Goal: Task Accomplishment & Management: Use online tool/utility

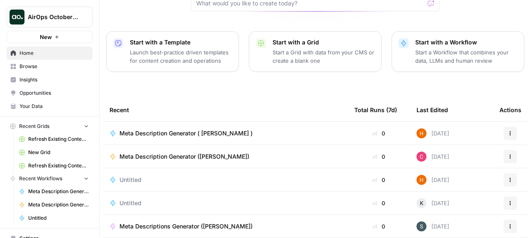
click at [33, 68] on span "Browse" at bounding box center [53, 66] width 69 height 7
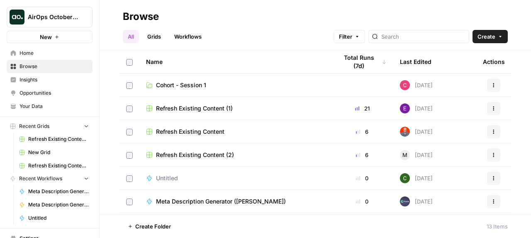
click at [169, 85] on span "Cohort - Session 1" at bounding box center [181, 85] width 50 height 8
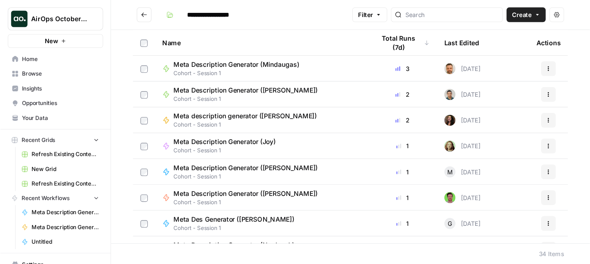
scroll to position [50, 0]
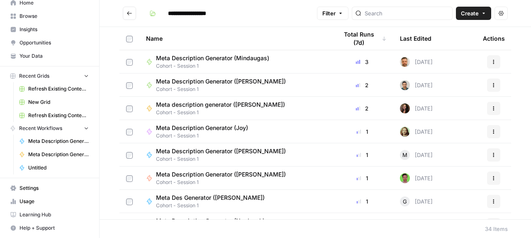
click at [36, 190] on span "Settings" at bounding box center [53, 187] width 69 height 7
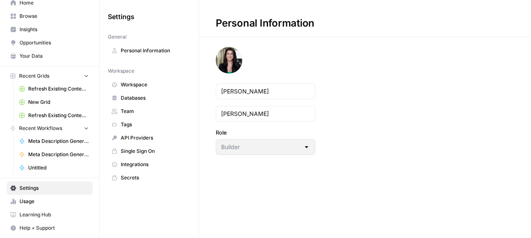
click at [45, 187] on span "Settings" at bounding box center [53, 187] width 69 height 7
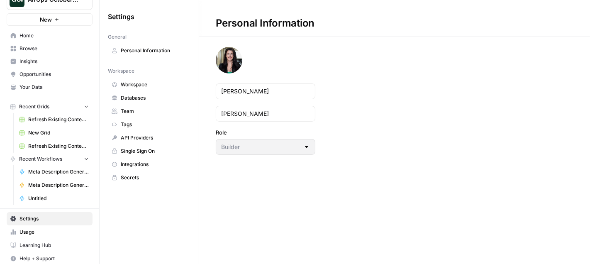
click at [148, 161] on span "Integrations" at bounding box center [154, 164] width 66 height 7
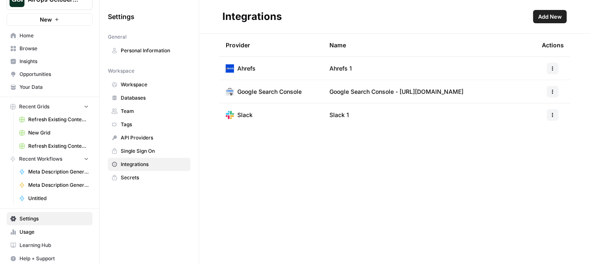
click at [531, 16] on span "Add New" at bounding box center [550, 16] width 24 height 8
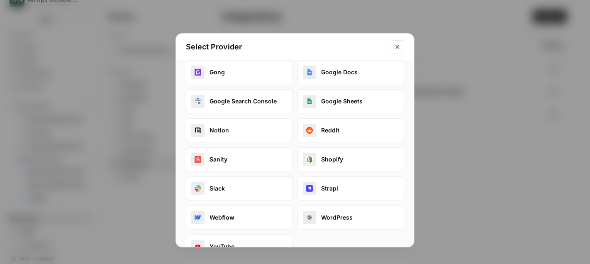
scroll to position [171, 0]
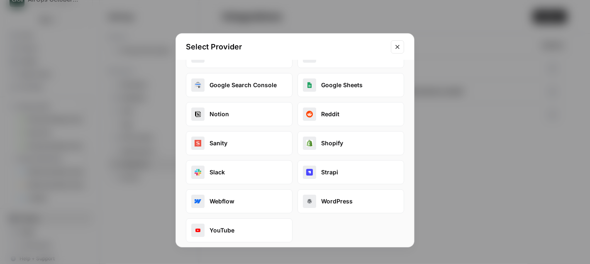
click at [399, 46] on icon "Close modal" at bounding box center [397, 47] width 7 height 7
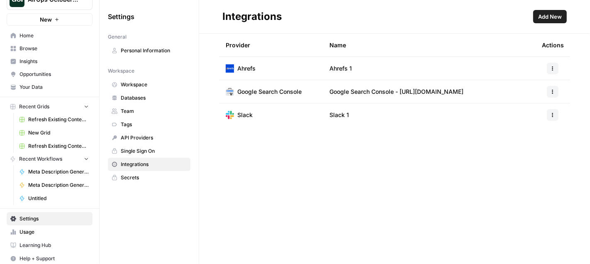
click at [531, 14] on span "Add New" at bounding box center [550, 16] width 24 height 8
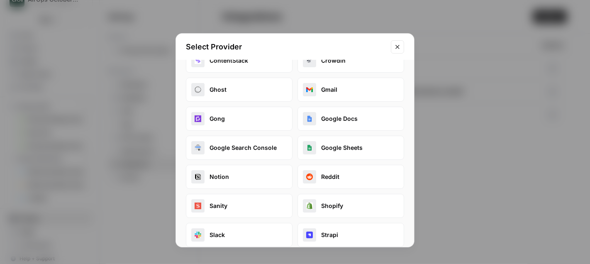
scroll to position [0, 0]
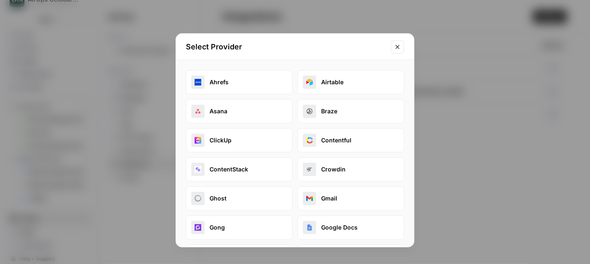
click at [397, 47] on icon "Close modal" at bounding box center [397, 47] width 7 height 7
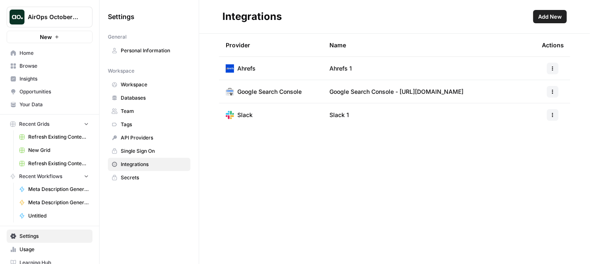
scroll to position [17, 0]
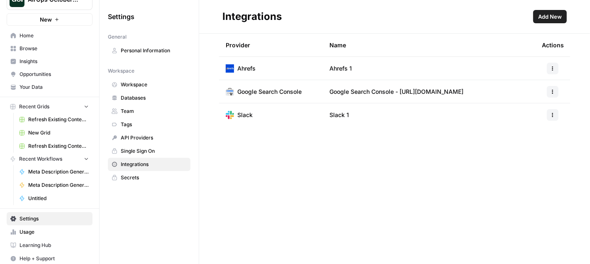
click at [36, 87] on span "Your Data" at bounding box center [53, 86] width 69 height 7
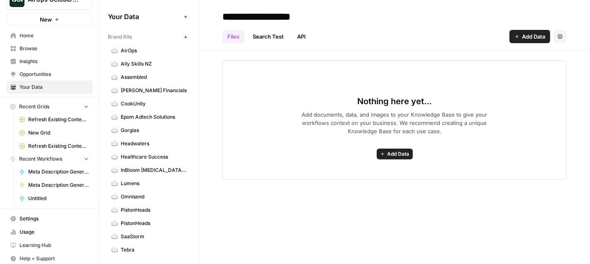
click at [187, 37] on span "New" at bounding box center [187, 37] width 0 height 0
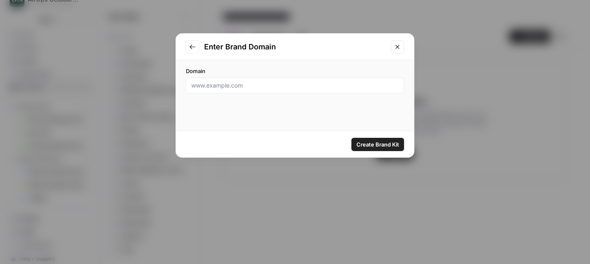
click at [231, 90] on div at bounding box center [295, 86] width 218 height 16
paste input "[URL][DOMAIN_NAME]"
type input "[URL][DOMAIN_NAME]"
click at [382, 145] on span "Create Brand Kit" at bounding box center [377, 144] width 43 height 8
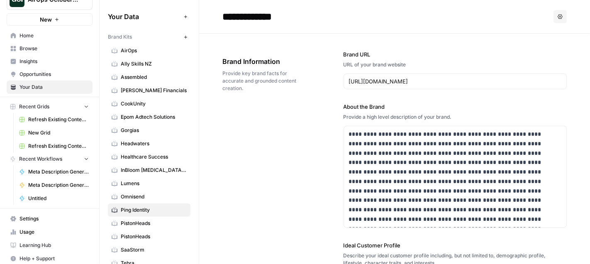
click at [30, 45] on span "Browse" at bounding box center [53, 48] width 69 height 7
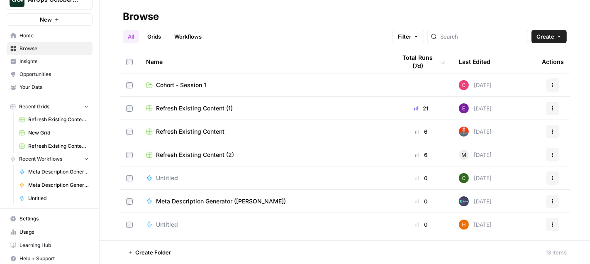
click at [217, 86] on link "Cohort - Session 1" at bounding box center [264, 85] width 237 height 8
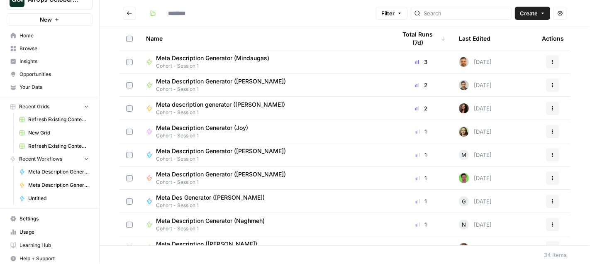
type input "**********"
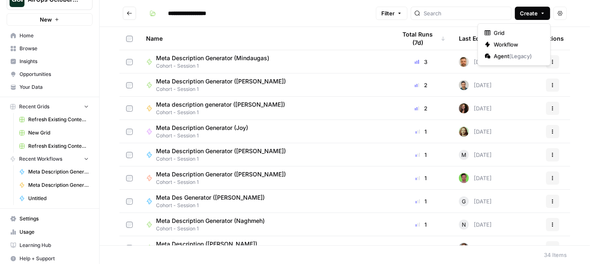
click at [531, 13] on span "Create" at bounding box center [529, 13] width 18 height 8
click at [502, 46] on span "Workflow" at bounding box center [517, 44] width 46 height 8
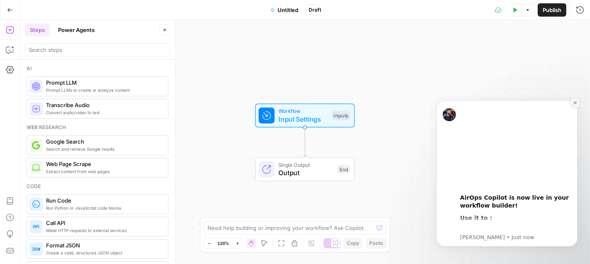
click at [531, 103] on icon "Dismiss notification" at bounding box center [574, 102] width 5 height 5
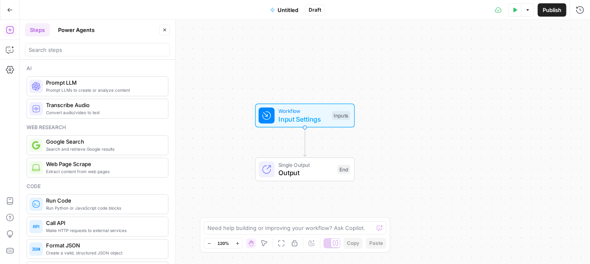
click at [285, 9] on span "Untitled" at bounding box center [287, 10] width 21 height 8
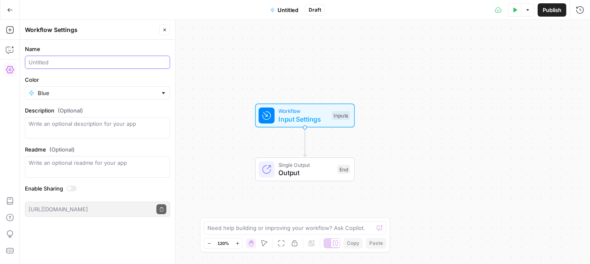
click at [75, 59] on input "Name" at bounding box center [98, 62] width 138 height 8
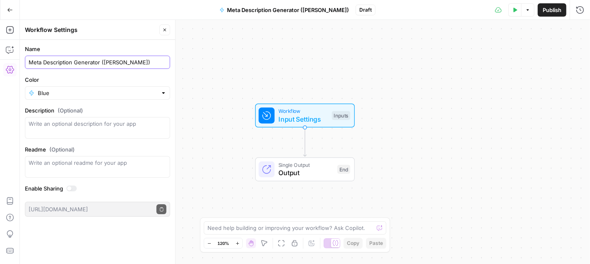
type input "Meta Description Generator ([PERSON_NAME])"
click at [66, 91] on input "Color" at bounding box center [97, 93] width 119 height 8
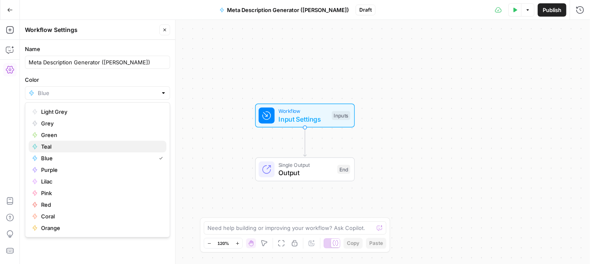
click at [68, 143] on span "Teal" at bounding box center [100, 146] width 119 height 8
type input "Teal"
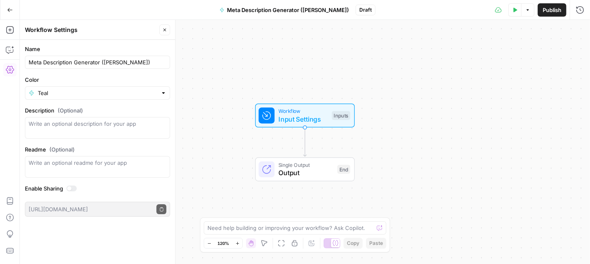
click at [531, 10] on span "Publish" at bounding box center [552, 10] width 19 height 8
click at [296, 119] on span "Input Settings" at bounding box center [302, 119] width 49 height 10
click at [518, 56] on button "Add Field" at bounding box center [500, 56] width 138 height 13
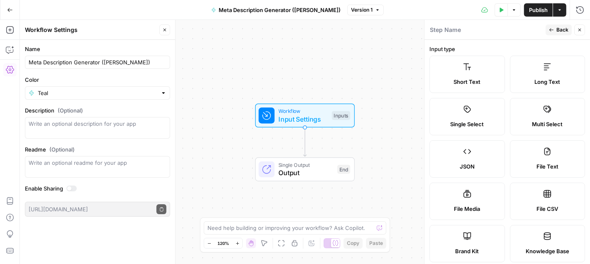
click at [470, 82] on span "Short Text" at bounding box center [466, 82] width 27 height 8
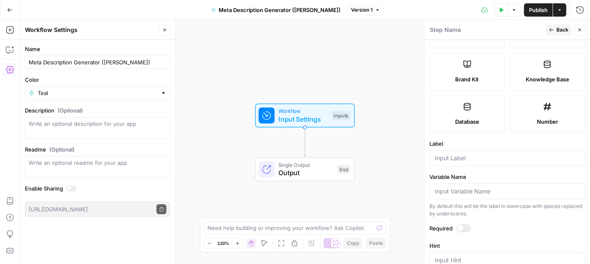
scroll to position [123, 0]
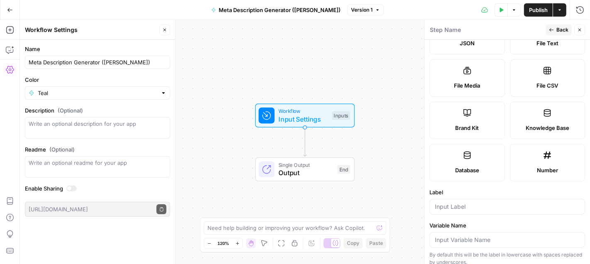
click at [531, 30] on button "Back" at bounding box center [558, 29] width 26 height 11
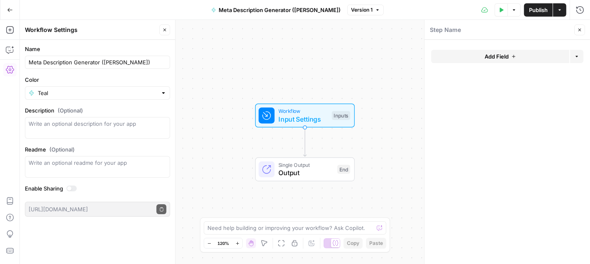
click at [515, 55] on icon "button" at bounding box center [513, 56] width 5 height 5
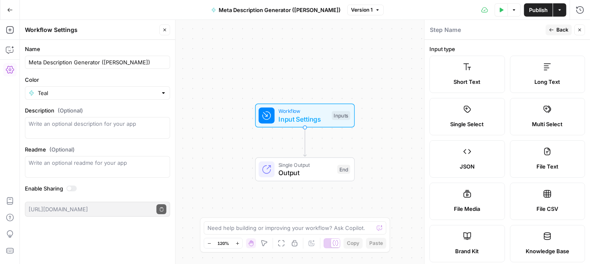
click at [481, 66] on label "Short Text" at bounding box center [466, 74] width 75 height 37
click at [467, 73] on label "Short Text" at bounding box center [466, 74] width 75 height 37
click at [467, 82] on span "Short Text" at bounding box center [466, 82] width 27 height 8
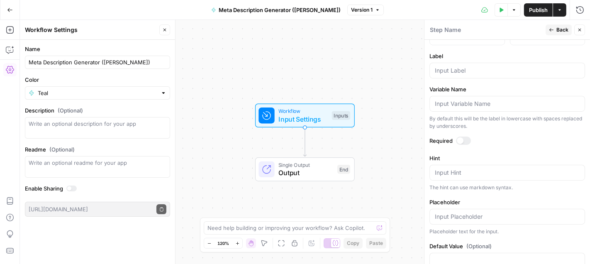
scroll to position [246, 0]
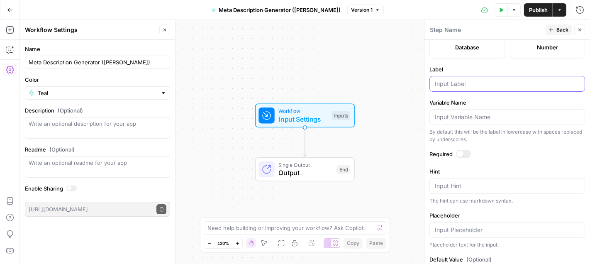
click at [465, 82] on input "Label" at bounding box center [507, 84] width 145 height 8
type input "Blog URL"
click at [531, 31] on button "Back" at bounding box center [558, 29] width 26 height 11
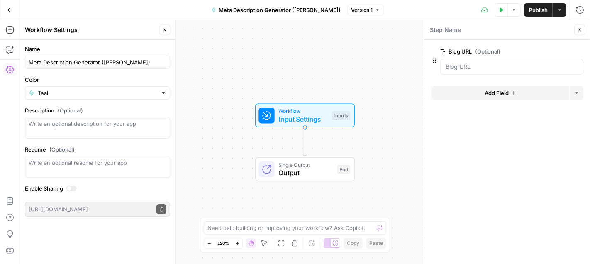
click at [510, 94] on button "Add Field" at bounding box center [500, 92] width 138 height 13
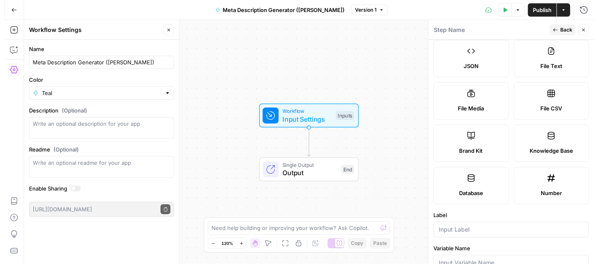
scroll to position [131, 0]
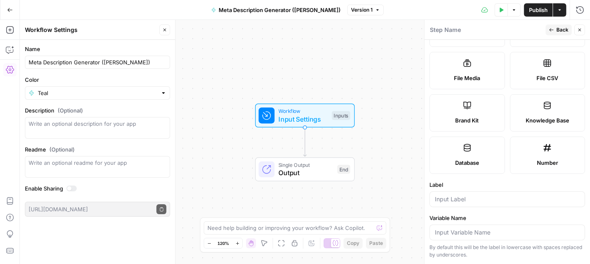
click at [469, 116] on span "Brand Kit" at bounding box center [467, 120] width 24 height 8
type input "Brand Kit"
type input "brand_kit"
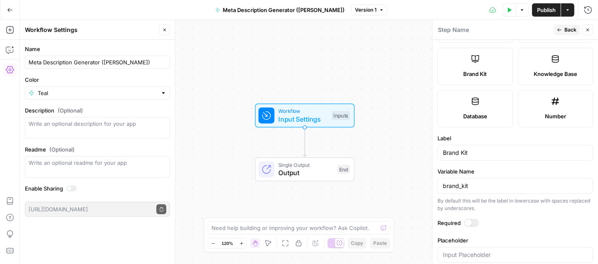
scroll to position [188, 0]
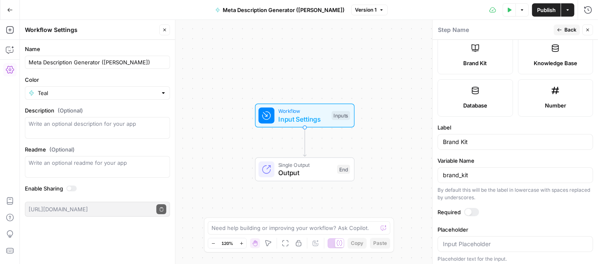
click at [469, 209] on div at bounding box center [468, 212] width 7 height 7
click at [531, 29] on span "Back" at bounding box center [571, 29] width 12 height 7
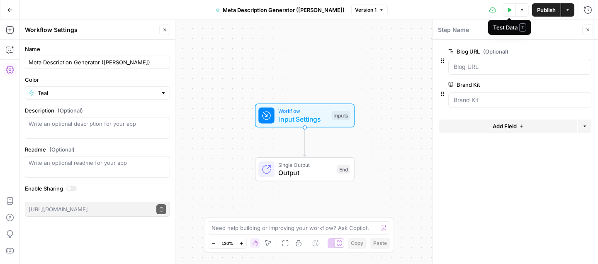
click at [510, 10] on icon "button" at bounding box center [510, 9] width 4 height 5
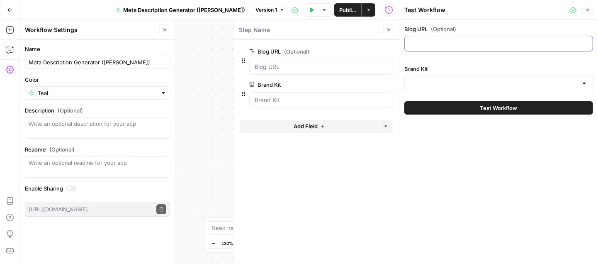
click at [448, 42] on input "Blog URL (Optional)" at bounding box center [499, 43] width 178 height 8
paste input "[URL][DOMAIN_NAME]"
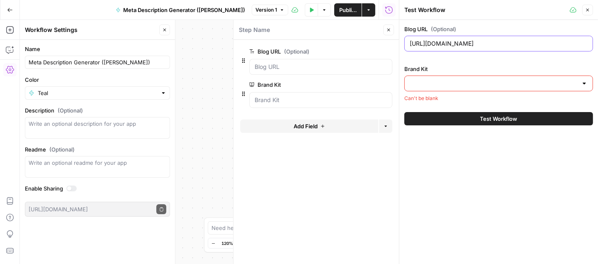
type input "[URL][DOMAIN_NAME]"
click at [521, 83] on input "Brand Kit" at bounding box center [494, 83] width 168 height 8
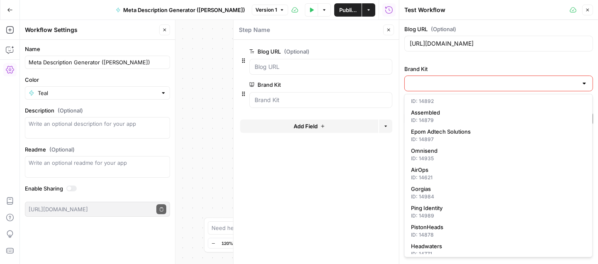
scroll to position [168, 0]
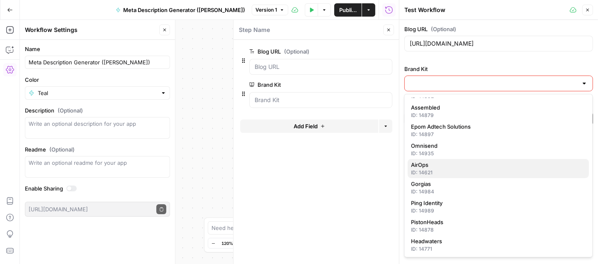
click at [496, 165] on span "AirOps" at bounding box center [496, 165] width 171 height 8
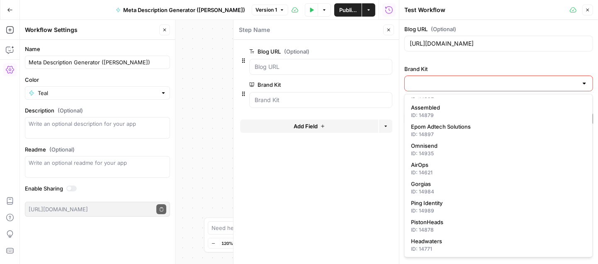
type input "AirOps"
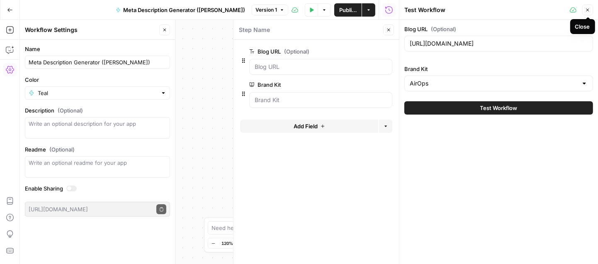
click at [531, 11] on icon "button" at bounding box center [587, 9] width 5 height 5
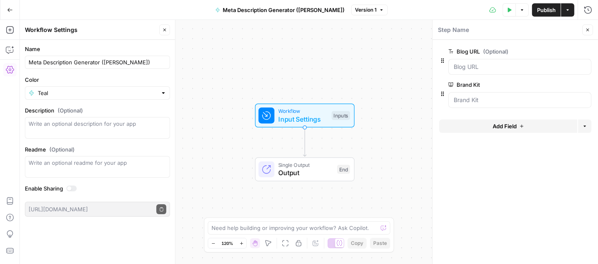
click at [531, 29] on icon "button" at bounding box center [587, 29] width 5 height 5
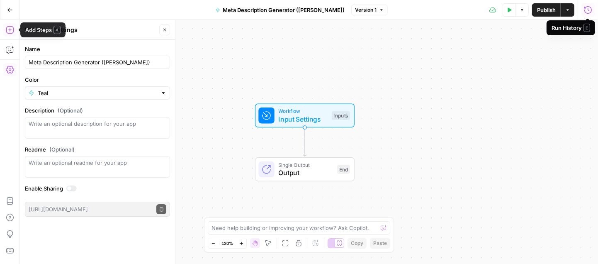
click at [10, 33] on icon "button" at bounding box center [10, 30] width 8 height 8
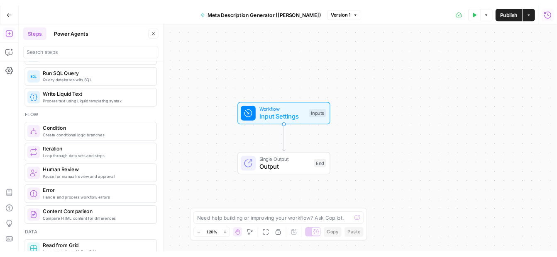
scroll to position [0, 0]
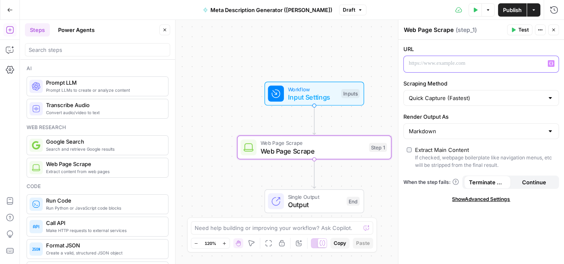
click at [443, 62] on p at bounding box center [474, 63] width 131 height 8
click at [531, 66] on button "Variables Menu" at bounding box center [551, 63] width 7 height 7
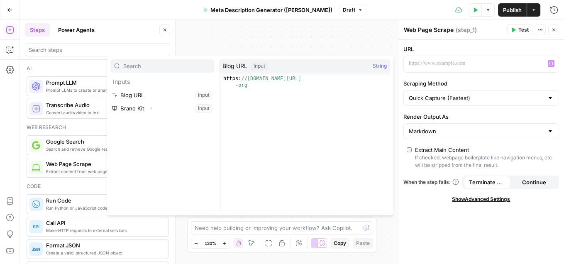
click at [378, 65] on span "String" at bounding box center [379, 66] width 14 height 8
click at [236, 64] on span "Blog URL" at bounding box center [234, 66] width 25 height 8
click at [263, 66] on div "Input" at bounding box center [259, 66] width 17 height 8
click at [141, 96] on button "Select variable Blog URL" at bounding box center [162, 94] width 104 height 13
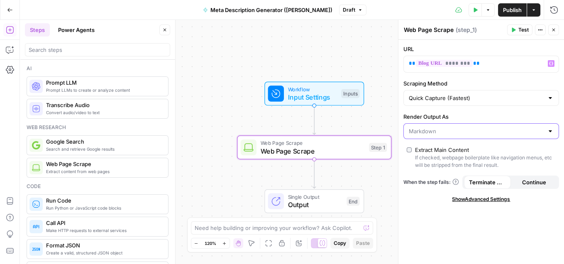
click at [434, 129] on input "Render Output As" at bounding box center [476, 131] width 135 height 8
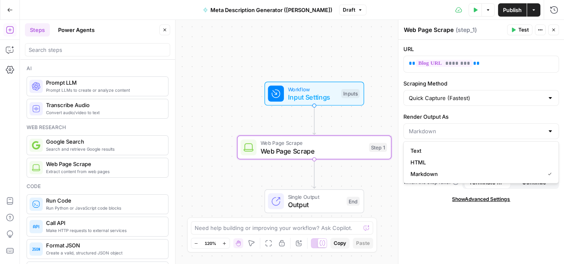
type input "Markdown"
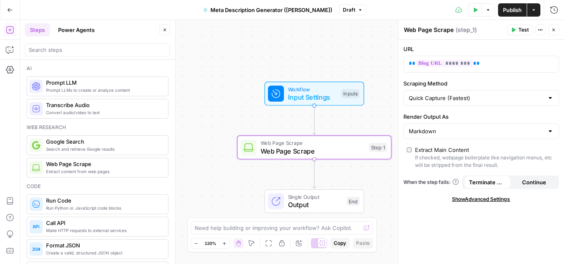
click at [521, 30] on span "Test" at bounding box center [523, 29] width 10 height 7
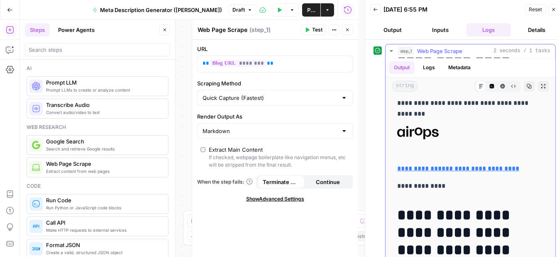
scroll to position [68, 0]
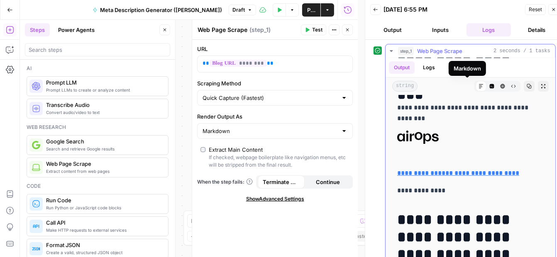
click at [478, 84] on icon at bounding box center [480, 86] width 5 height 5
click at [489, 84] on icon "button" at bounding box center [491, 86] width 5 height 5
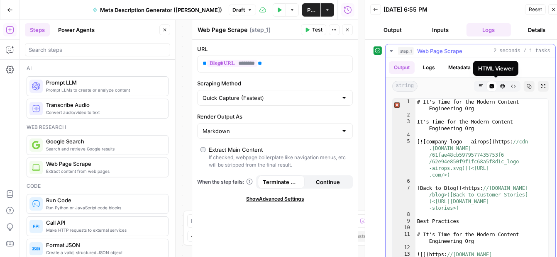
click at [500, 84] on icon "button" at bounding box center [502, 86] width 5 height 5
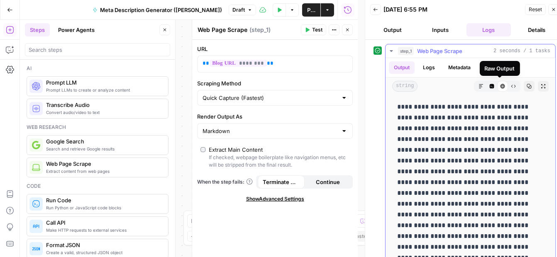
click at [511, 85] on icon "button" at bounding box center [513, 86] width 5 height 5
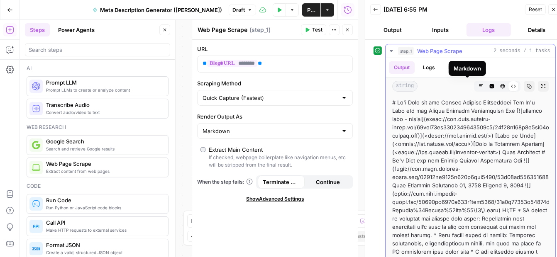
click at [478, 84] on icon "button" at bounding box center [480, 86] width 5 height 5
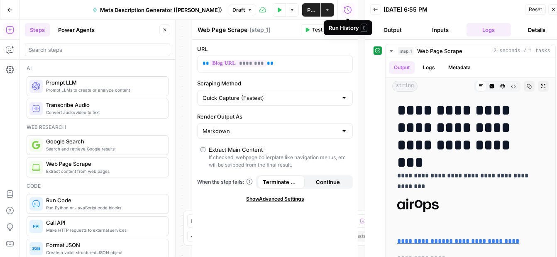
click at [347, 11] on icon "button" at bounding box center [347, 10] width 8 height 8
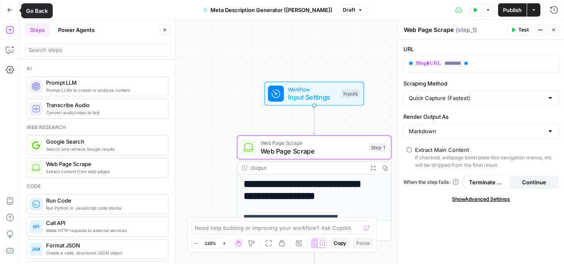
click at [9, 8] on icon "button" at bounding box center [9, 10] width 5 height 4
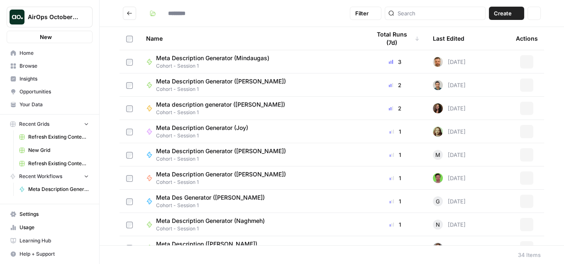
type input "**********"
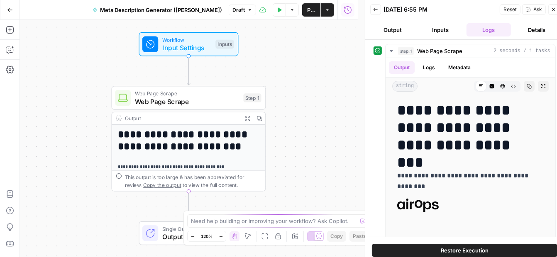
click at [486, 29] on button "Logs" at bounding box center [488, 29] width 45 height 13
click at [492, 27] on button "Logs" at bounding box center [488, 29] width 45 height 13
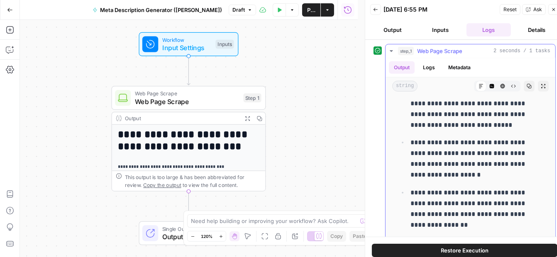
scroll to position [685, 0]
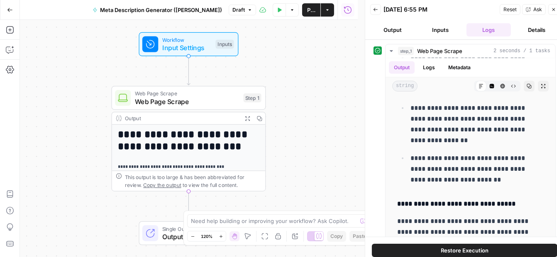
click at [348, 11] on icon "button" at bounding box center [347, 10] width 8 height 8
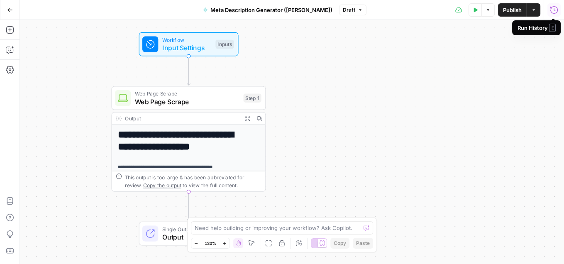
click at [531, 10] on icon "button" at bounding box center [553, 9] width 7 height 7
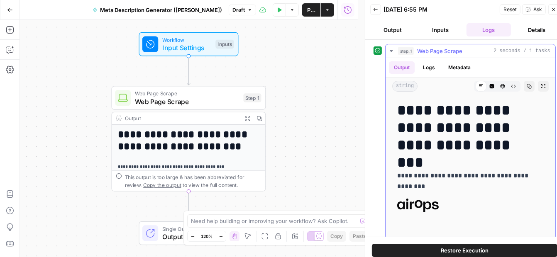
click at [390, 50] on icon "button" at bounding box center [390, 51] width 3 height 2
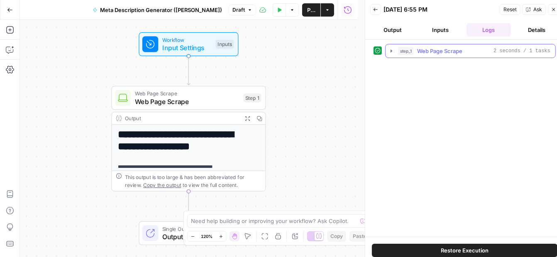
click at [389, 50] on icon "button" at bounding box center [391, 51] width 7 height 7
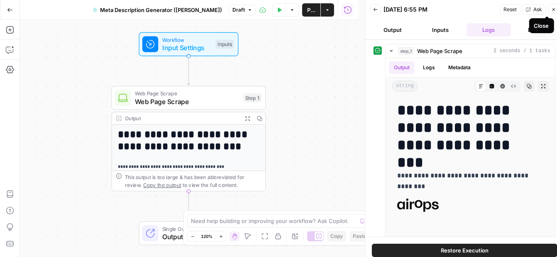
click at [531, 10] on icon "button" at bounding box center [553, 9] width 5 height 5
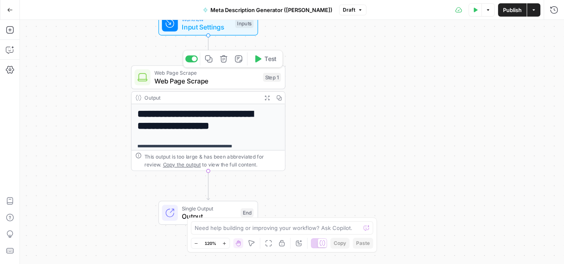
click at [260, 60] on icon "button" at bounding box center [257, 59] width 8 height 8
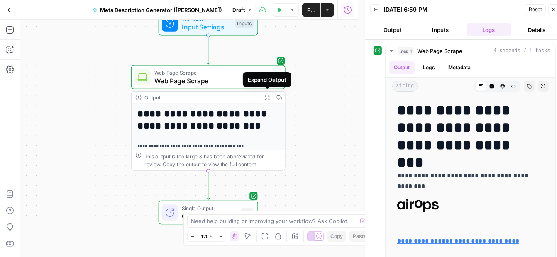
click at [268, 97] on icon "button" at bounding box center [266, 97] width 5 height 5
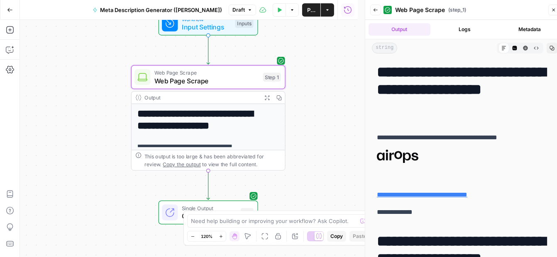
click at [465, 31] on button "Logs" at bounding box center [464, 29] width 62 height 12
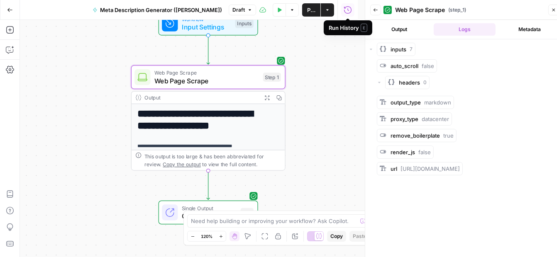
click at [348, 9] on icon "button" at bounding box center [347, 10] width 8 height 8
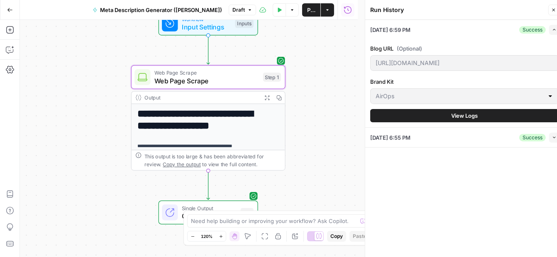
click at [348, 9] on icon "button" at bounding box center [347, 10] width 8 height 8
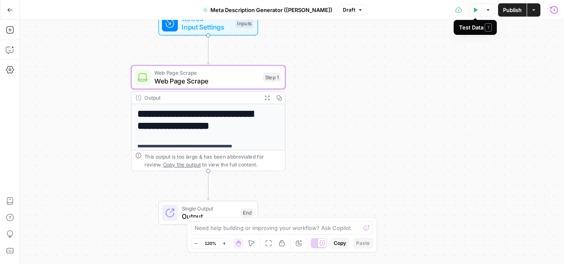
click at [475, 10] on icon "button" at bounding box center [476, 9] width 4 height 5
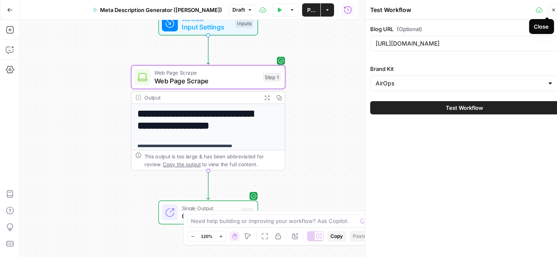
click at [531, 10] on icon "button" at bounding box center [553, 10] width 3 height 3
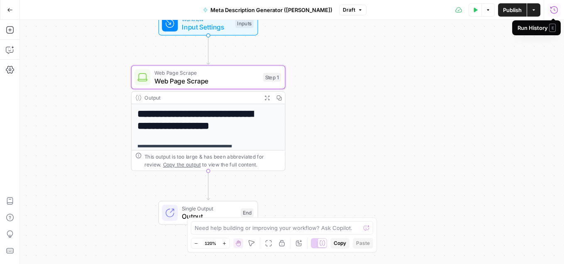
click at [531, 11] on icon "button" at bounding box center [554, 10] width 8 height 8
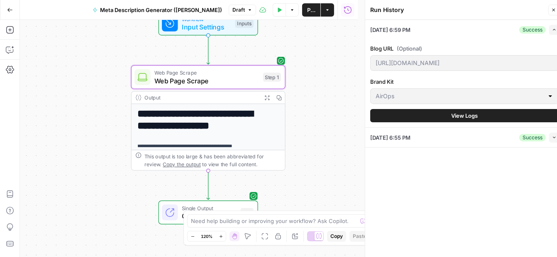
click at [476, 117] on span "View Logs" at bounding box center [464, 116] width 27 height 8
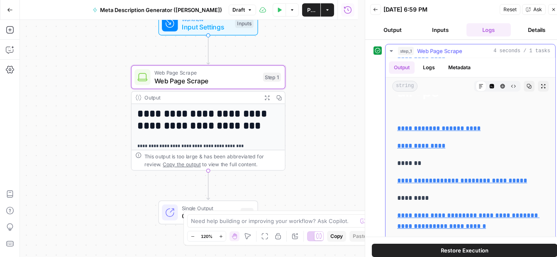
scroll to position [5150, 0]
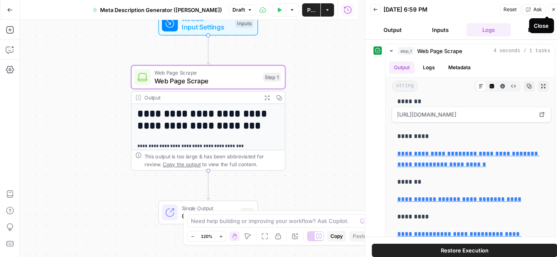
click at [531, 8] on icon "button" at bounding box center [553, 9] width 3 height 3
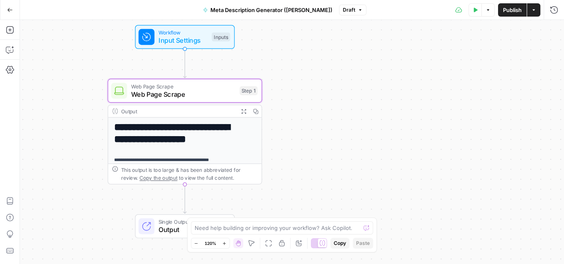
drag, startPoint x: 450, startPoint y: 124, endPoint x: 348, endPoint y: 153, distance: 106.9
click at [348, 153] on div "**********" at bounding box center [292, 142] width 544 height 244
click at [227, 91] on span "Web Page Scrape" at bounding box center [183, 94] width 105 height 10
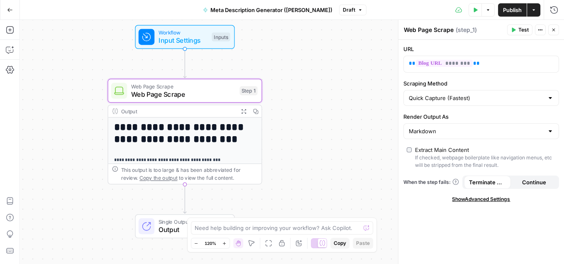
click at [518, 29] on button "Test" at bounding box center [519, 29] width 25 height 11
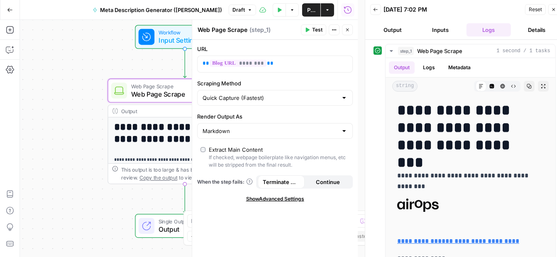
click at [531, 10] on icon "button" at bounding box center [553, 9] width 5 height 5
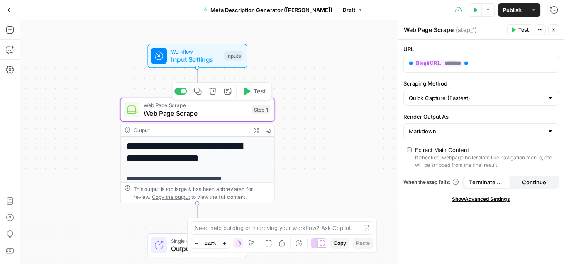
click at [260, 111] on div "Step 1" at bounding box center [261, 109] width 18 height 9
click at [229, 91] on icon "button" at bounding box center [228, 91] width 8 height 8
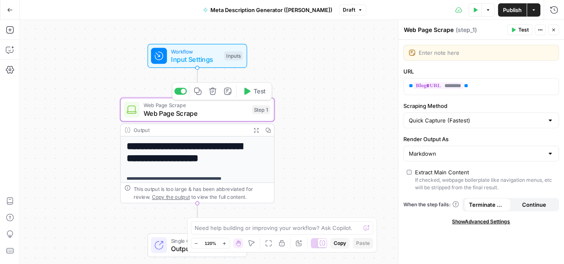
click at [229, 91] on icon "button" at bounding box center [228, 91] width 8 height 8
click at [352, 72] on div "**********" at bounding box center [292, 142] width 544 height 244
click at [521, 29] on span "Test" at bounding box center [523, 29] width 10 height 7
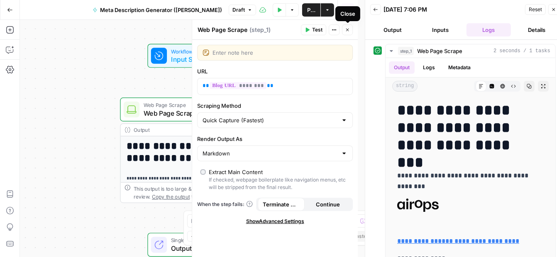
click at [348, 32] on icon "button" at bounding box center [347, 29] width 5 height 5
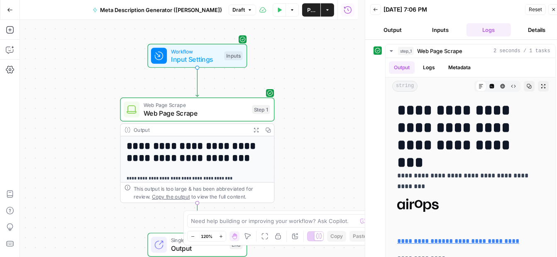
click at [531, 8] on span "Reset" at bounding box center [534, 9] width 13 height 7
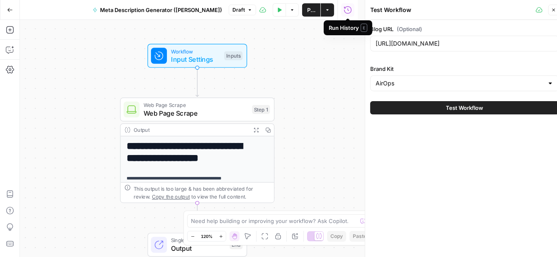
click at [348, 11] on icon "button" at bounding box center [347, 10] width 8 height 8
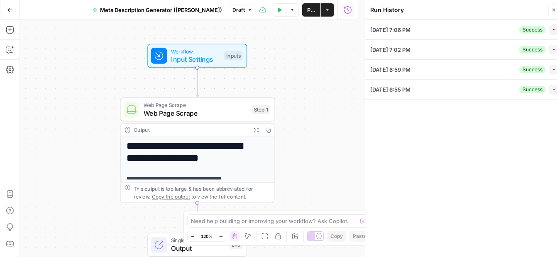
click at [486, 28] on div "[DATE] 7:06 PM Success Collapse" at bounding box center [464, 29] width 189 height 19
click at [531, 29] on icon "button" at bounding box center [554, 29] width 5 height 5
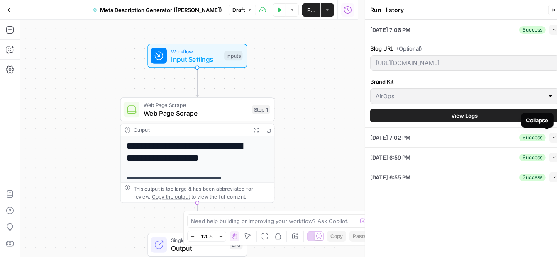
click at [531, 138] on icon "button" at bounding box center [554, 137] width 5 height 5
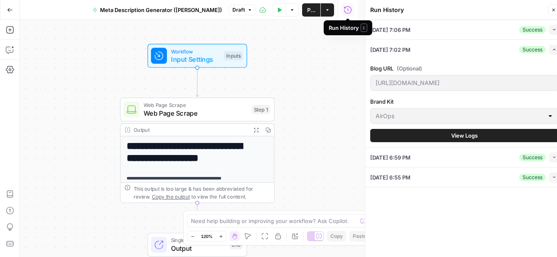
click at [348, 9] on icon "button" at bounding box center [347, 9] width 7 height 7
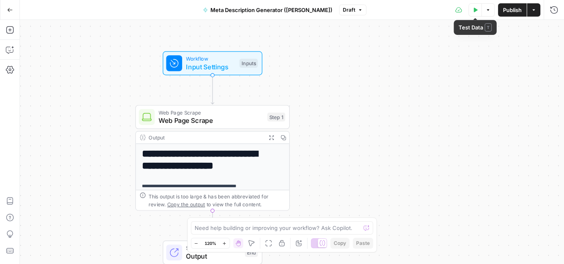
click at [477, 11] on button "Test Data" at bounding box center [474, 9] width 13 height 13
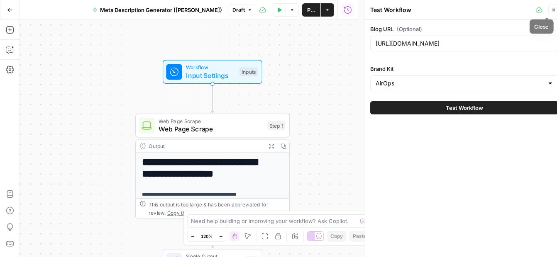
click at [531, 10] on icon "button" at bounding box center [553, 10] width 3 height 3
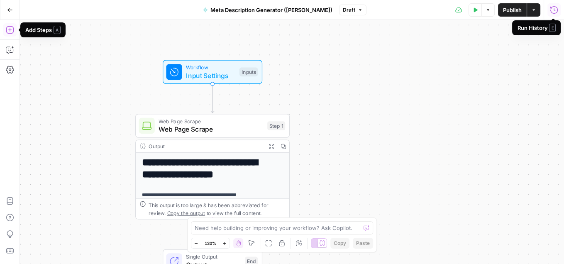
click at [10, 31] on icon "button" at bounding box center [10, 30] width 8 height 8
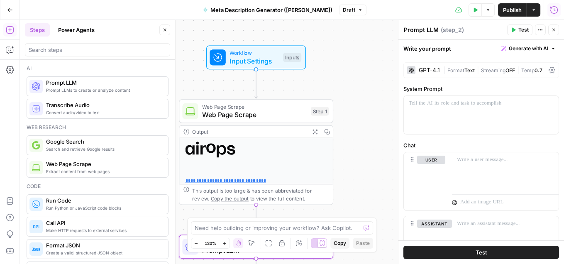
scroll to position [70, 0]
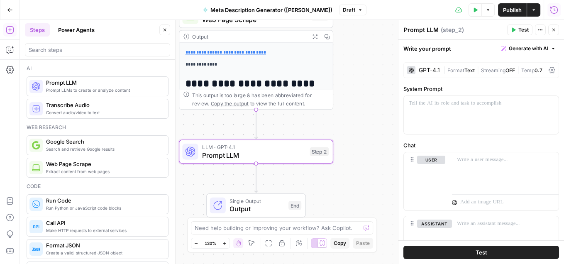
click at [421, 71] on div "GPT-4.1" at bounding box center [429, 70] width 21 height 6
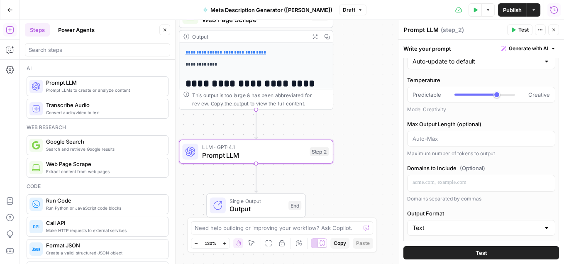
scroll to position [0, 0]
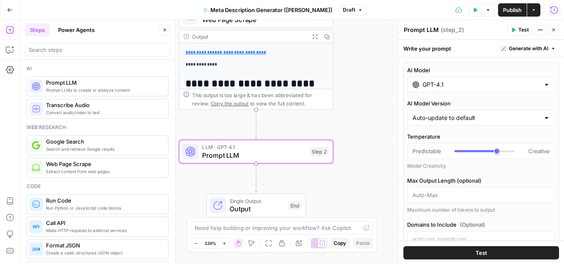
click at [503, 87] on input "GPT-4.1" at bounding box center [480, 84] width 117 height 8
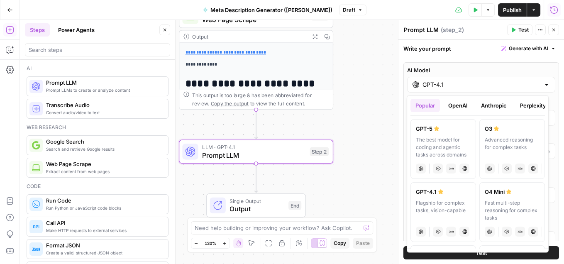
click at [460, 107] on button "OpenAI" at bounding box center [457, 105] width 29 height 13
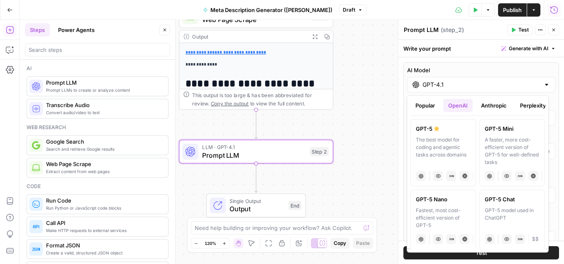
click at [488, 107] on button "Anthropic" at bounding box center [494, 105] width 36 height 13
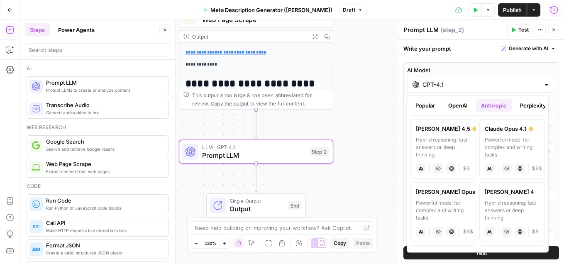
click at [529, 107] on button "Perplexity" at bounding box center [533, 105] width 36 height 13
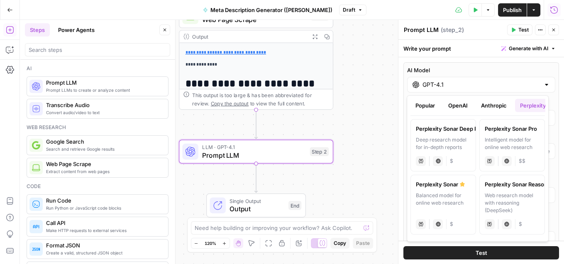
click at [427, 107] on button "Popular" at bounding box center [424, 105] width 29 height 13
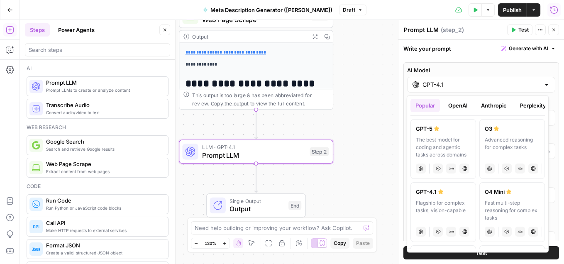
click at [427, 107] on button "Popular" at bounding box center [424, 105] width 29 height 13
click at [531, 84] on input "GPT-4.1" at bounding box center [480, 84] width 117 height 8
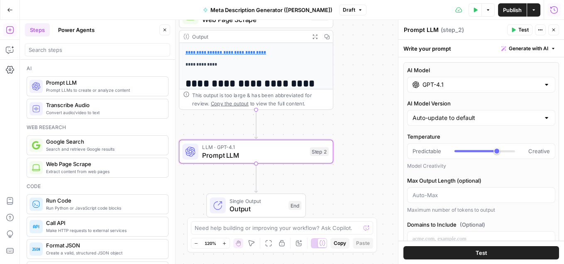
click at [427, 50] on div "Write your prompt Generate with AI" at bounding box center [481, 48] width 166 height 17
click at [531, 30] on icon "button" at bounding box center [540, 29] width 5 height 5
click at [383, 17] on div "Test Data Options Publish Actions Run History" at bounding box center [465, 9] width 198 height 19
click at [458, 85] on input "GPT-4.1" at bounding box center [480, 84] width 117 height 8
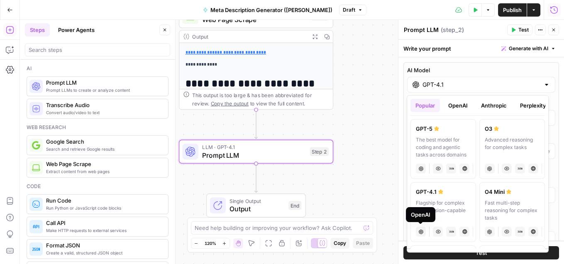
click at [436, 204] on div "Flagship for complex tasks, vision-capable" at bounding box center [443, 210] width 55 height 22
click at [446, 206] on div "Flagship for complex tasks, vision-capable" at bounding box center [443, 210] width 55 height 22
click at [432, 106] on button "Popular" at bounding box center [424, 105] width 29 height 13
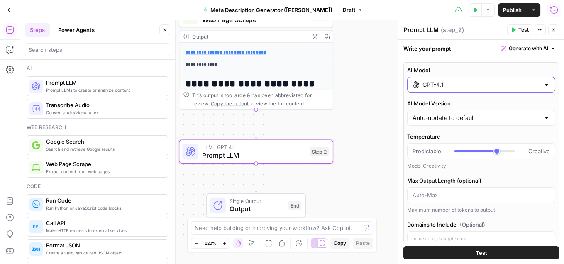
click at [523, 86] on input "GPT-4.1" at bounding box center [480, 84] width 117 height 8
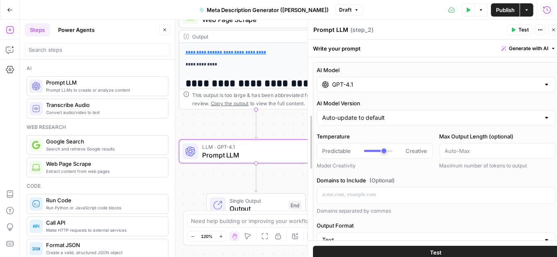
drag, startPoint x: 398, startPoint y: 107, endPoint x: 308, endPoint y: 109, distance: 90.4
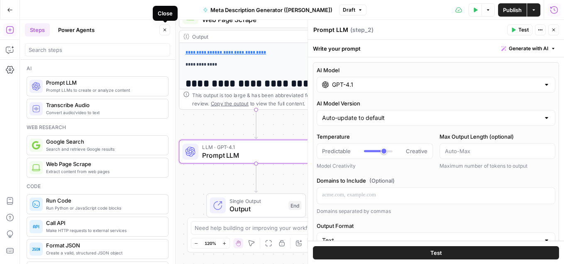
click at [164, 29] on icon "button" at bounding box center [164, 30] width 3 height 3
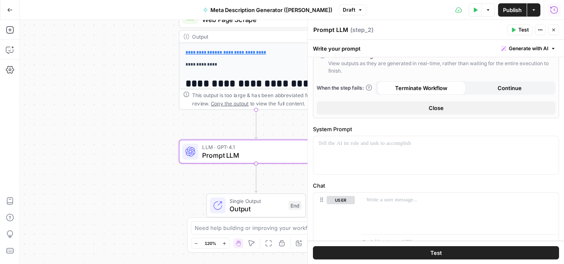
scroll to position [280, 0]
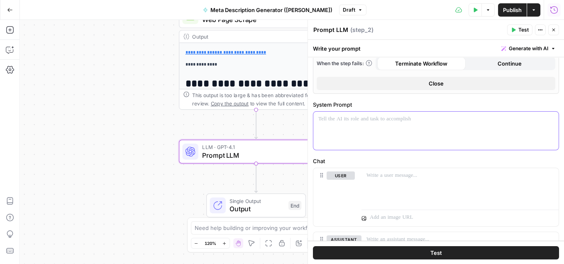
click at [387, 118] on p at bounding box center [435, 119] width 235 height 8
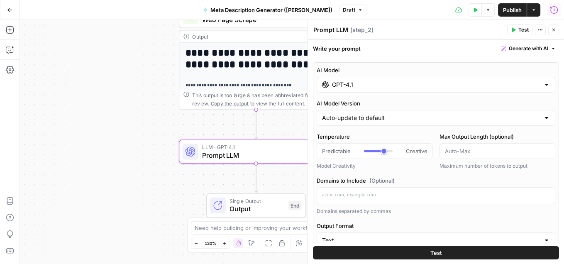
scroll to position [280, 0]
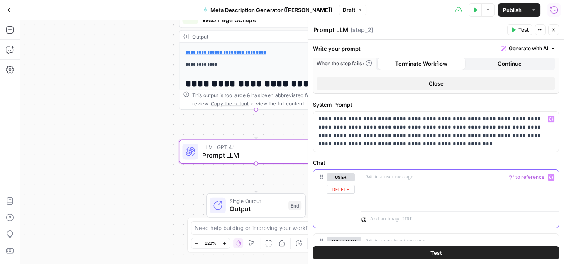
click at [387, 174] on p at bounding box center [459, 177] width 187 height 8
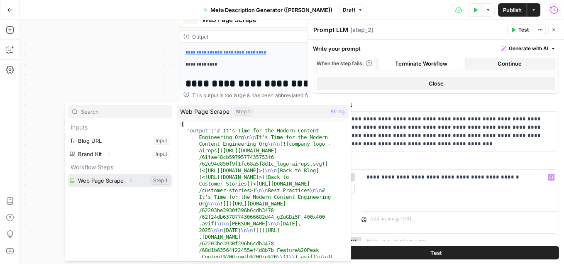
click at [119, 180] on button "Select variable Web Page Scrape" at bounding box center [120, 180] width 104 height 13
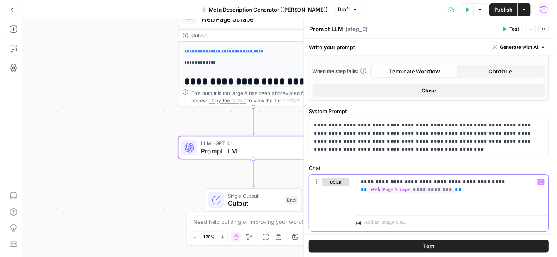
scroll to position [261, 0]
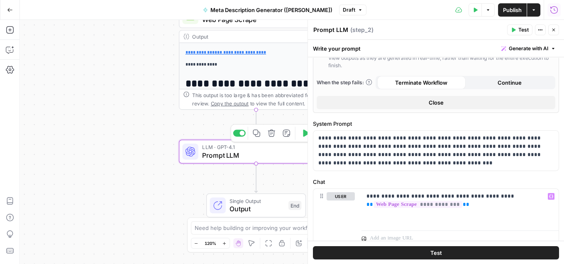
click at [248, 154] on span "Prompt LLM" at bounding box center [254, 155] width 104 height 10
click at [245, 156] on span "Prompt LLM" at bounding box center [254, 155] width 104 height 10
click at [216, 155] on span "Prompt LLM" at bounding box center [254, 155] width 104 height 10
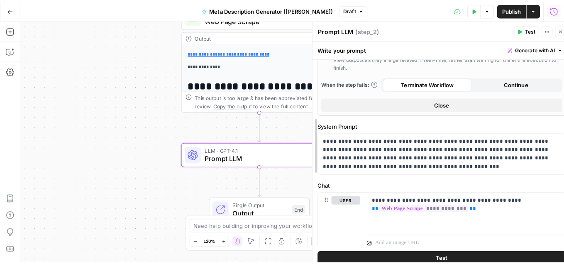
scroll to position [319, 0]
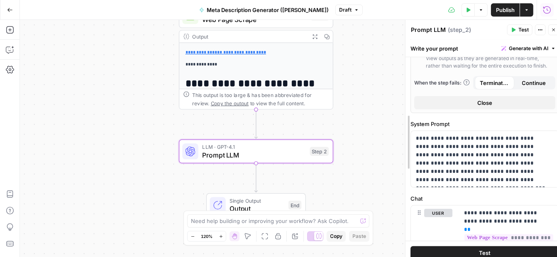
drag, startPoint x: 308, startPoint y: 148, endPoint x: 406, endPoint y: 150, distance: 97.5
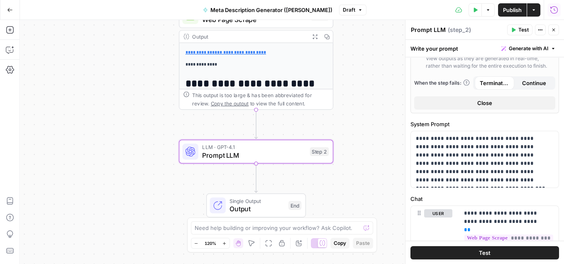
click at [240, 155] on span "Prompt LLM" at bounding box center [254, 155] width 104 height 10
click at [428, 34] on textarea "Prompt LLM" at bounding box center [428, 30] width 35 height 8
drag, startPoint x: 411, startPoint y: 30, endPoint x: 444, endPoint y: 32, distance: 33.6
click at [444, 32] on div "Prompt LLM Prompt LLM" at bounding box center [428, 30] width 39 height 10
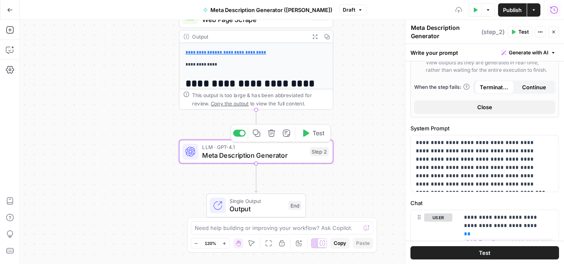
type textarea "Meta Description Generator"
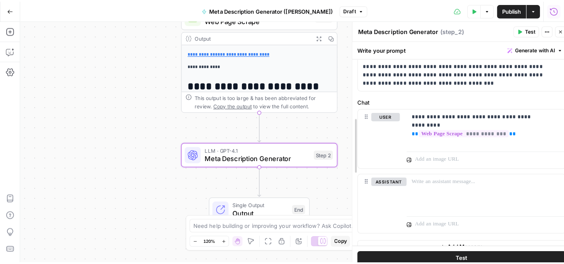
scroll to position [351, 0]
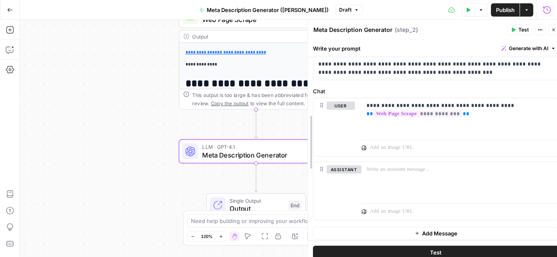
drag, startPoint x: 404, startPoint y: 147, endPoint x: 307, endPoint y: 148, distance: 97.5
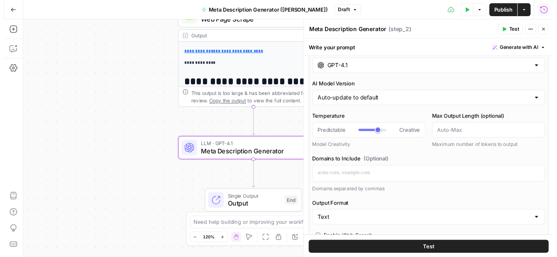
scroll to position [0, 0]
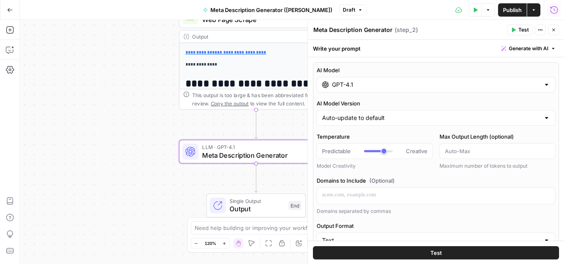
click at [518, 31] on span "Test" at bounding box center [523, 29] width 10 height 7
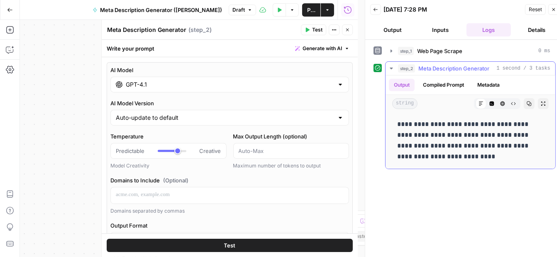
click at [437, 85] on button "Compiled Prompt" at bounding box center [443, 85] width 51 height 12
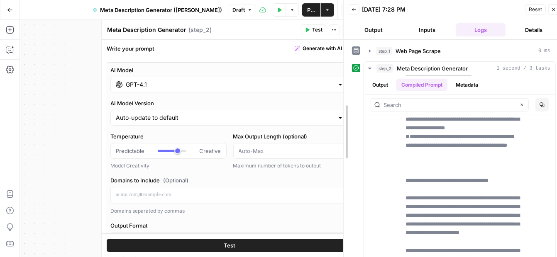
scroll to position [416, 0]
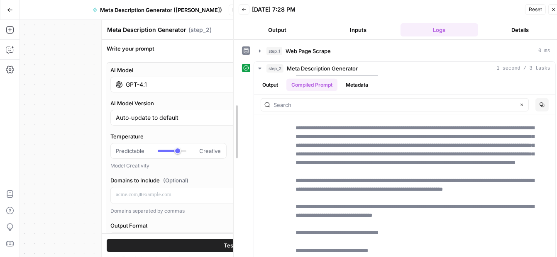
drag, startPoint x: 363, startPoint y: 148, endPoint x: 231, endPoint y: 141, distance: 131.6
click at [231, 141] on div at bounding box center [233, 132] width 8 height 264
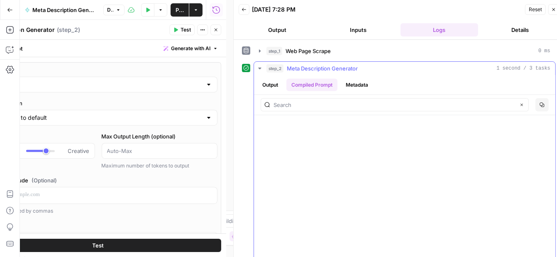
scroll to position [2074, 0]
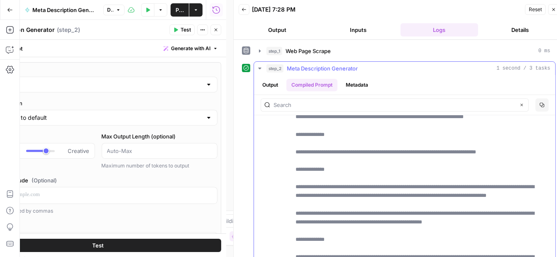
click at [271, 86] on button "Output" at bounding box center [270, 85] width 26 height 12
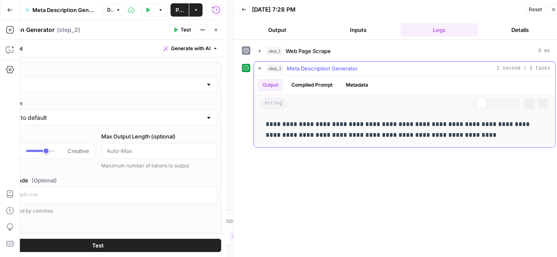
scroll to position [0, 0]
click at [272, 85] on button "Output" at bounding box center [270, 85] width 26 height 12
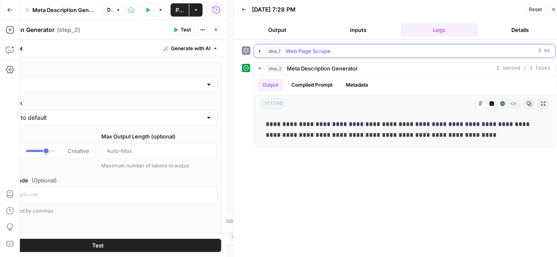
click at [259, 51] on icon "button" at bounding box center [259, 51] width 7 height 7
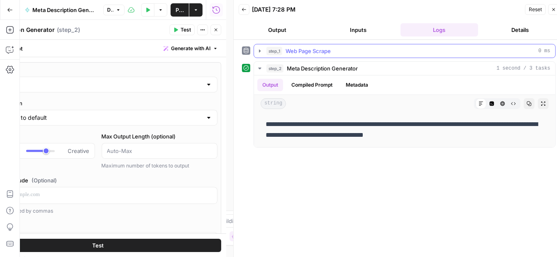
click at [259, 51] on icon "button" at bounding box center [259, 51] width 7 height 7
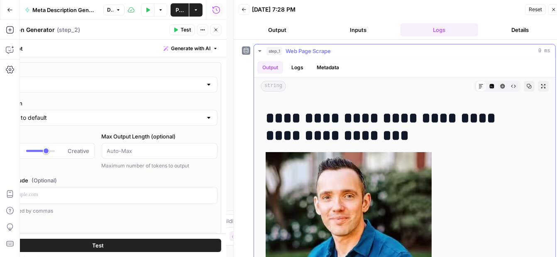
scroll to position [162, 0]
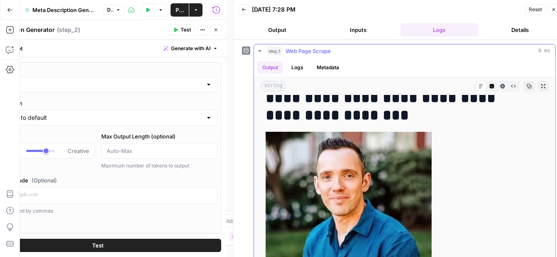
click at [259, 51] on icon "button" at bounding box center [259, 51] width 7 height 7
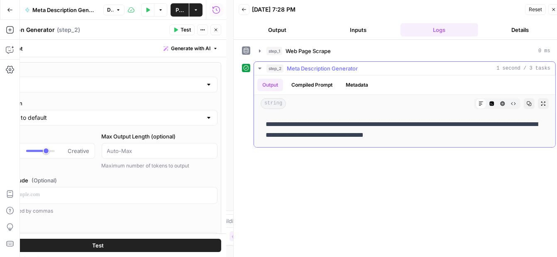
click at [261, 66] on icon "button" at bounding box center [259, 68] width 7 height 7
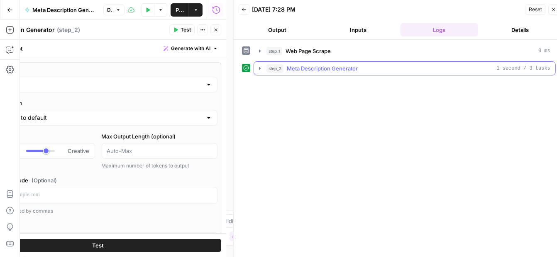
click at [261, 66] on icon "button" at bounding box center [259, 68] width 7 height 7
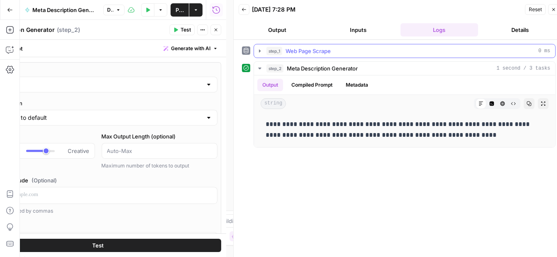
click at [259, 54] on icon "button" at bounding box center [259, 51] width 7 height 7
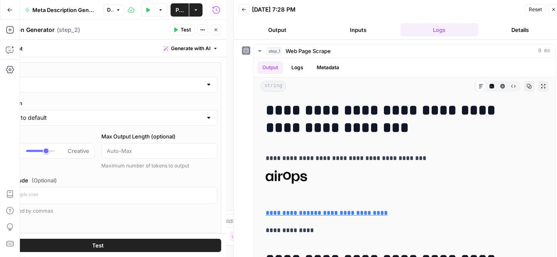
click at [366, 34] on button "Inputs" at bounding box center [358, 29] width 78 height 13
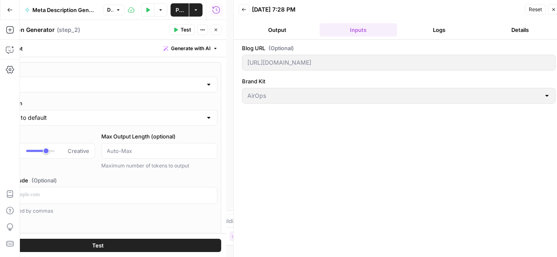
click at [295, 34] on button "Output" at bounding box center [278, 29] width 78 height 13
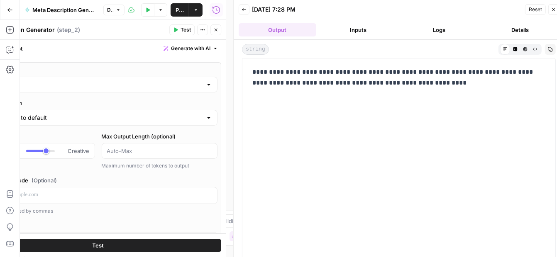
click at [431, 29] on button "Logs" at bounding box center [439, 29] width 78 height 13
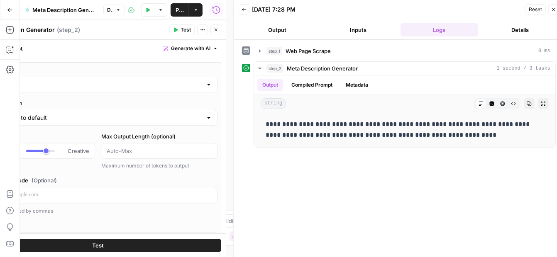
click at [522, 25] on button "Details" at bounding box center [520, 29] width 78 height 13
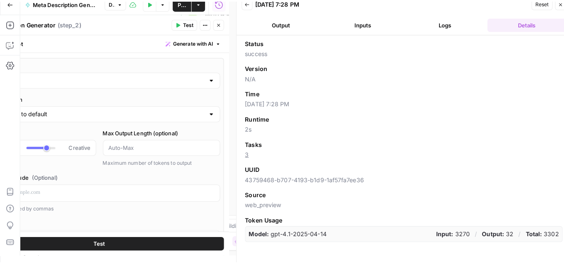
scroll to position [0, 0]
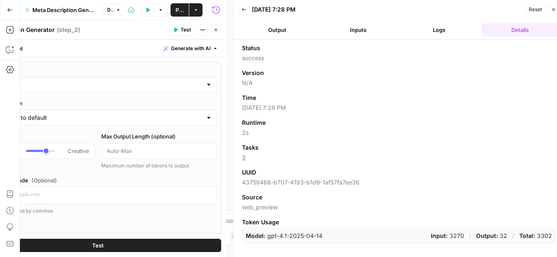
click at [281, 31] on button "Output" at bounding box center [278, 29] width 78 height 13
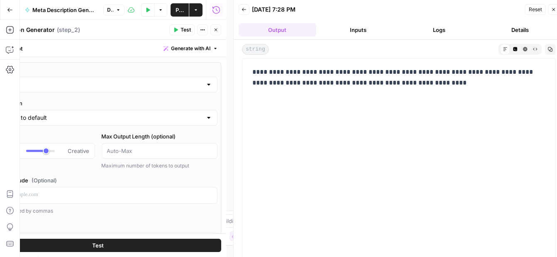
click at [243, 10] on icon "button" at bounding box center [243, 9] width 5 height 5
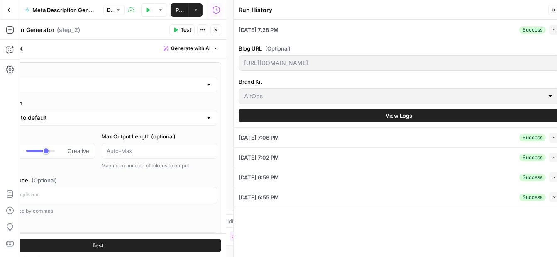
click at [555, 12] on icon "button" at bounding box center [553, 9] width 5 height 5
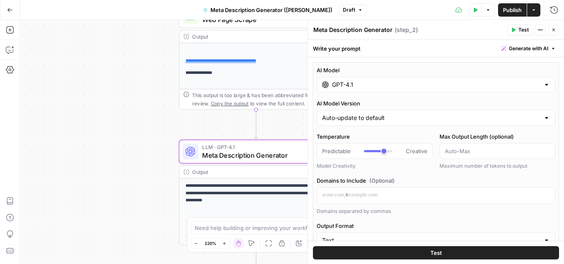
click at [554, 30] on icon "button" at bounding box center [553, 29] width 5 height 5
click at [554, 30] on div "Meta Description Generator Meta Description Generator ( step_2 ) Test Actions C…" at bounding box center [436, 29] width 246 height 11
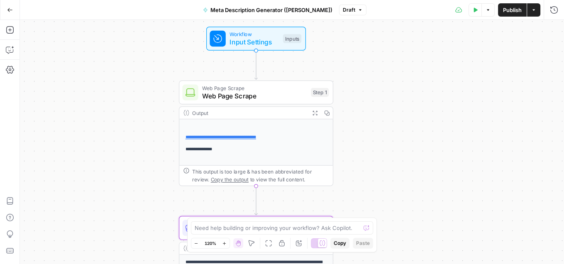
click at [475, 10] on icon "button" at bounding box center [476, 9] width 4 height 5
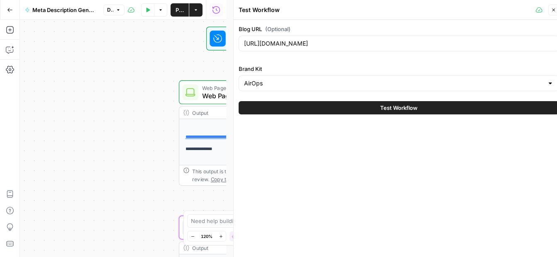
click at [554, 9] on icon "button" at bounding box center [553, 9] width 5 height 5
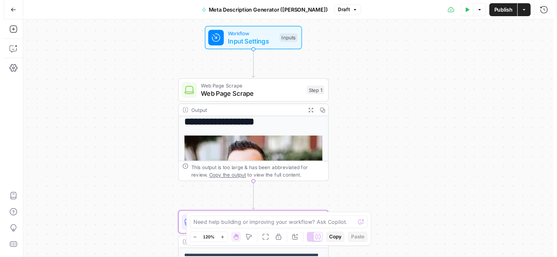
scroll to position [117, 0]
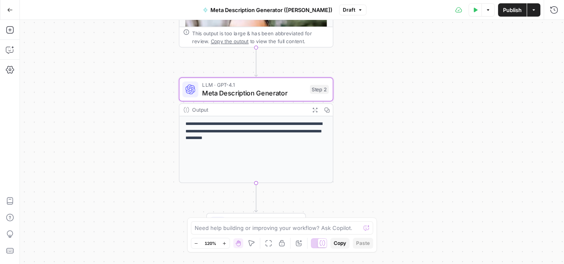
click at [201, 107] on div "Output" at bounding box center [249, 110] width 114 height 8
click at [204, 124] on p "**********" at bounding box center [256, 131] width 142 height 22
click at [202, 108] on div "Output" at bounding box center [249, 110] width 114 height 8
click at [316, 108] on icon "button" at bounding box center [314, 109] width 5 height 5
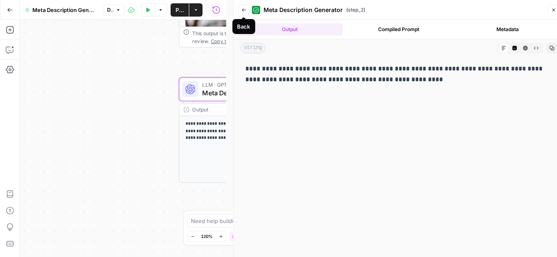
click at [243, 10] on icon "button" at bounding box center [244, 9] width 4 height 3
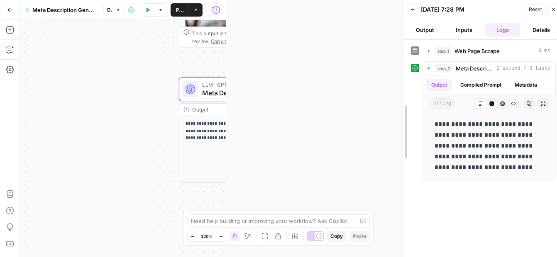
drag, startPoint x: 234, startPoint y: 17, endPoint x: 403, endPoint y: 34, distance: 169.7
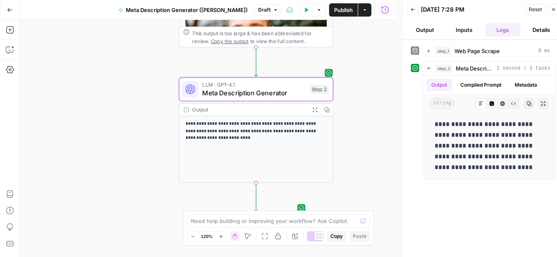
click at [161, 75] on div "**********" at bounding box center [207, 138] width 375 height 237
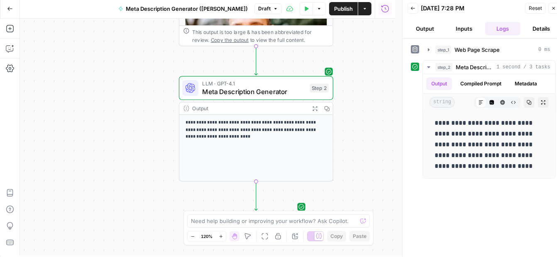
scroll to position [0, 0]
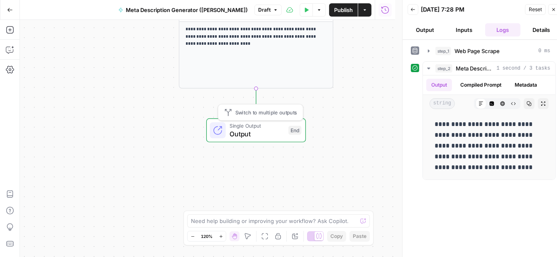
click at [258, 131] on span "Output" at bounding box center [256, 134] width 55 height 10
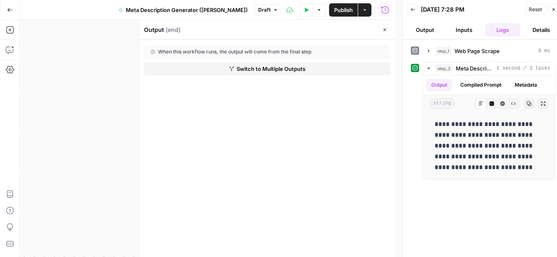
click at [243, 69] on span "Switch to Multiple Outputs" at bounding box center [270, 69] width 69 height 8
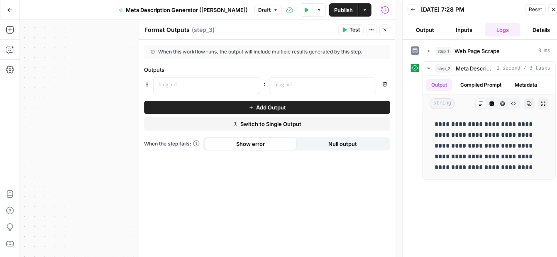
click at [282, 123] on span "Switch to Single Output" at bounding box center [270, 124] width 61 height 8
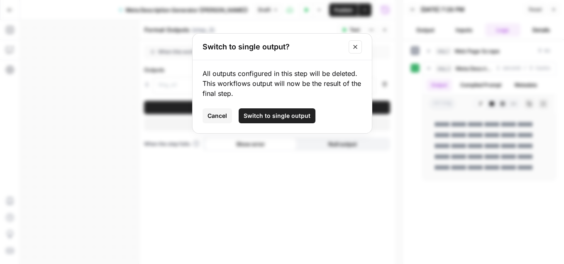
click at [277, 114] on span "Switch to single output" at bounding box center [276, 116] width 67 height 8
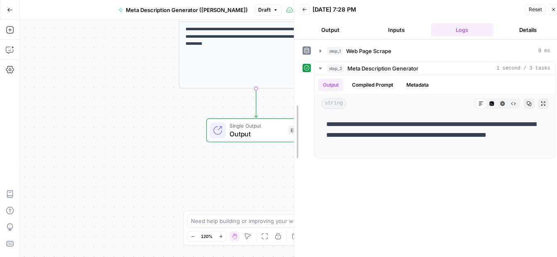
drag, startPoint x: 404, startPoint y: 148, endPoint x: 296, endPoint y: 149, distance: 108.3
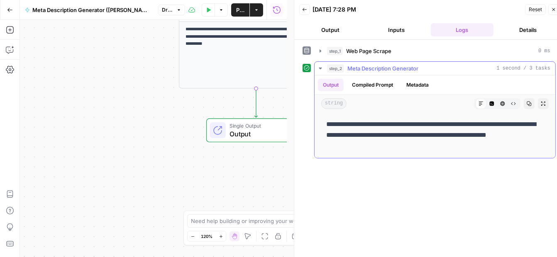
click at [368, 81] on button "Compiled Prompt" at bounding box center [372, 85] width 51 height 12
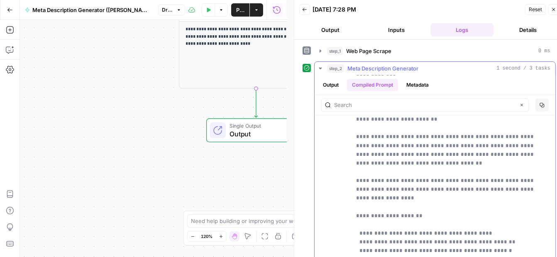
scroll to position [1677, 0]
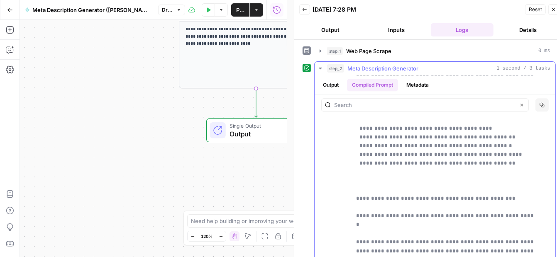
click at [331, 83] on button "Output" at bounding box center [331, 85] width 26 height 12
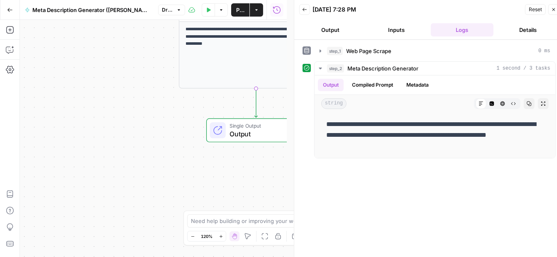
click at [202, 102] on div "**********" at bounding box center [153, 138] width 267 height 237
click at [388, 55] on button "step_1 Web Page Scrape 0 ms" at bounding box center [434, 50] width 241 height 13
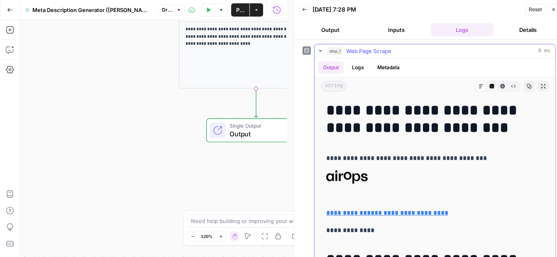
click at [322, 49] on icon "button" at bounding box center [320, 51] width 7 height 7
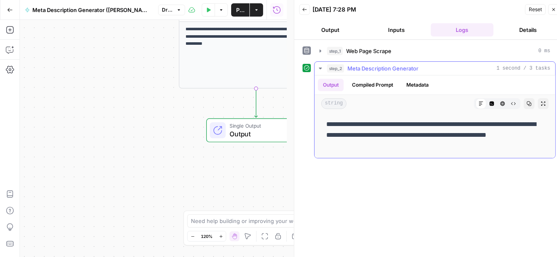
click at [319, 68] on icon "button" at bounding box center [320, 68] width 7 height 7
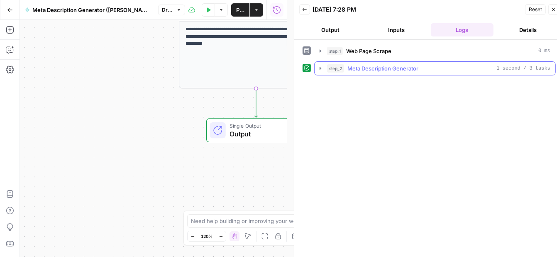
click at [319, 68] on icon "button" at bounding box center [320, 68] width 7 height 7
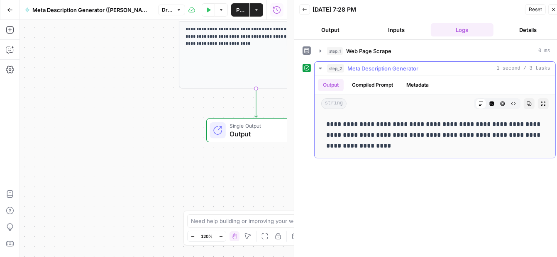
click at [420, 81] on button "Metadata" at bounding box center [417, 85] width 32 height 12
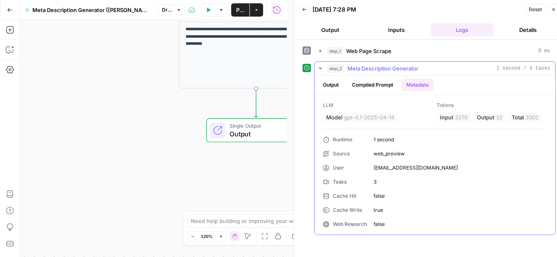
click at [374, 84] on button "Compiled Prompt" at bounding box center [372, 85] width 51 height 12
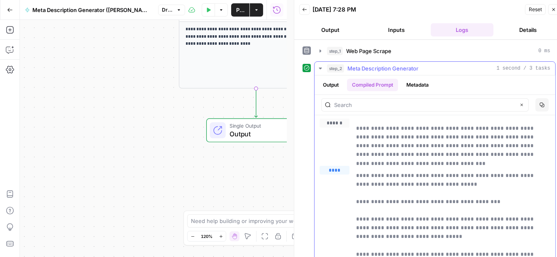
click at [332, 83] on button "Output" at bounding box center [331, 85] width 26 height 12
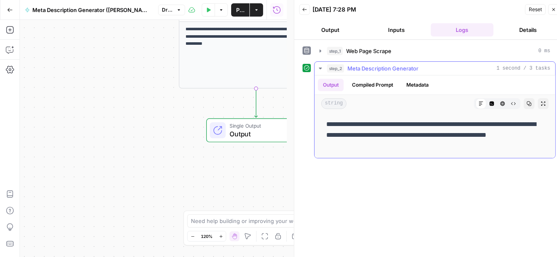
click at [387, 82] on button "Compiled Prompt" at bounding box center [372, 85] width 51 height 12
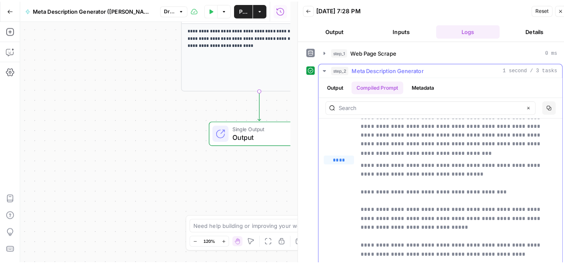
scroll to position [17, 0]
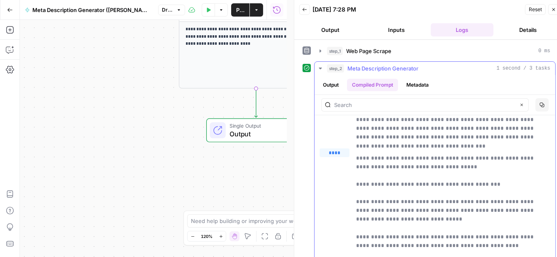
click at [339, 150] on span "****" at bounding box center [334, 152] width 30 height 9
click at [554, 8] on icon "button" at bounding box center [553, 9] width 3 height 3
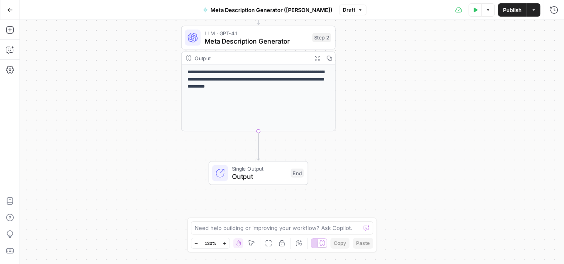
click at [239, 39] on span "Meta Description Generator" at bounding box center [256, 41] width 104 height 10
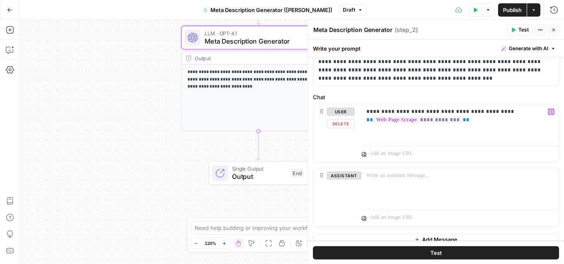
scroll to position [51, 0]
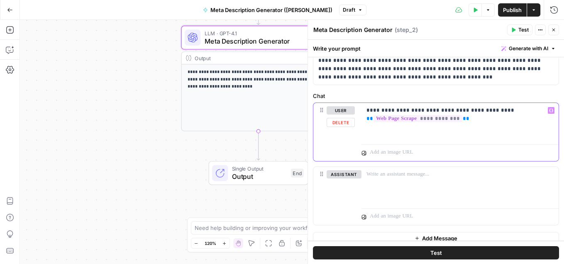
click at [419, 133] on div "**********" at bounding box center [459, 122] width 197 height 38
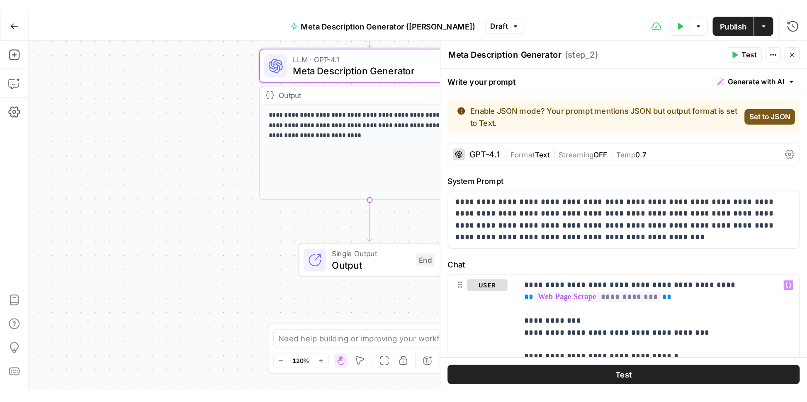
scroll to position [0, 0]
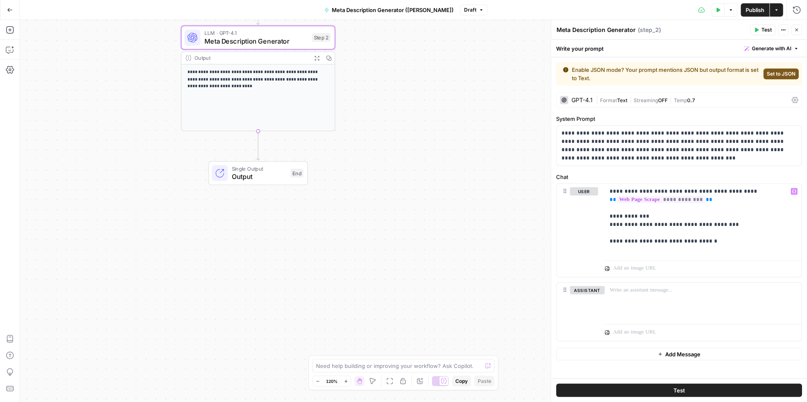
click at [563, 74] on span "Set to JSON" at bounding box center [781, 73] width 29 height 7
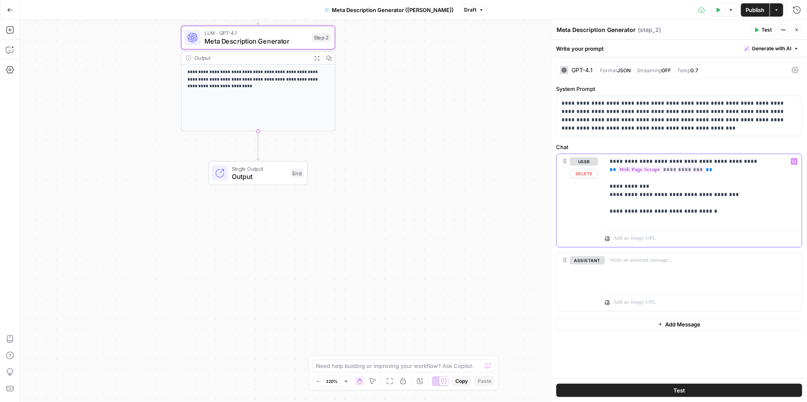
click at [563, 217] on p "**********" at bounding box center [703, 190] width 187 height 66
click at [563, 212] on p "**********" at bounding box center [703, 190] width 187 height 66
drag, startPoint x: 621, startPoint y: 218, endPoint x: 596, endPoint y: 209, distance: 27.3
click at [563, 209] on div "**********" at bounding box center [679, 200] width 245 height 93
click at [563, 70] on span "Format" at bounding box center [609, 70] width 17 height 6
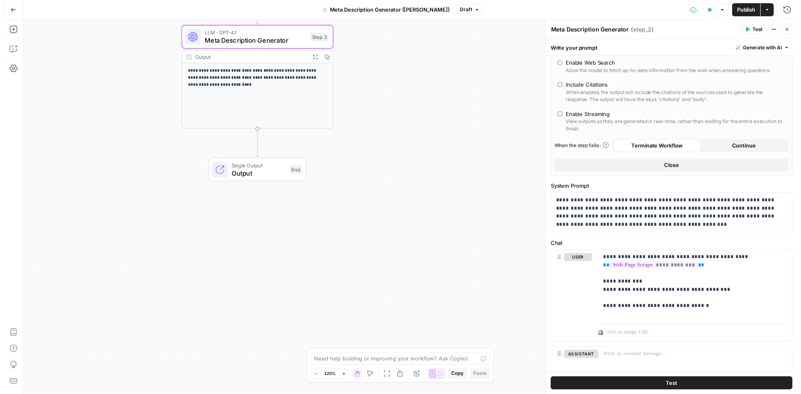
scroll to position [307, 0]
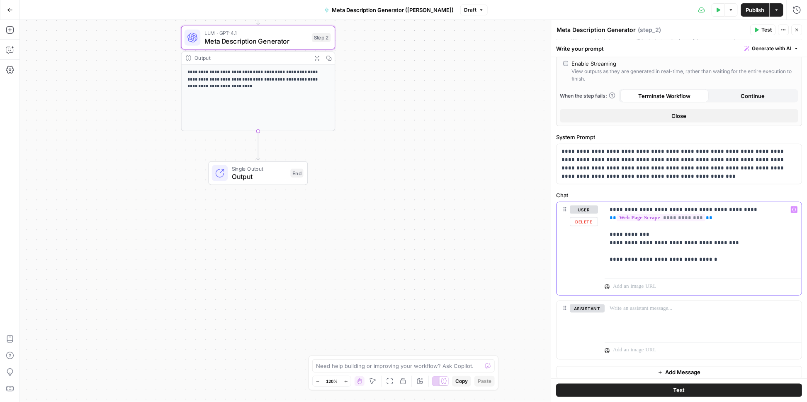
click at [563, 263] on p "**********" at bounding box center [700, 238] width 181 height 66
click at [563, 206] on button "Variables Menu" at bounding box center [794, 209] width 7 height 7
click at [507, 166] on div "**********" at bounding box center [413, 211] width 787 height 382
click at [563, 263] on p "**********" at bounding box center [700, 238] width 181 height 66
drag, startPoint x: 701, startPoint y: 295, endPoint x: 1052, endPoint y: 337, distance: 353.8
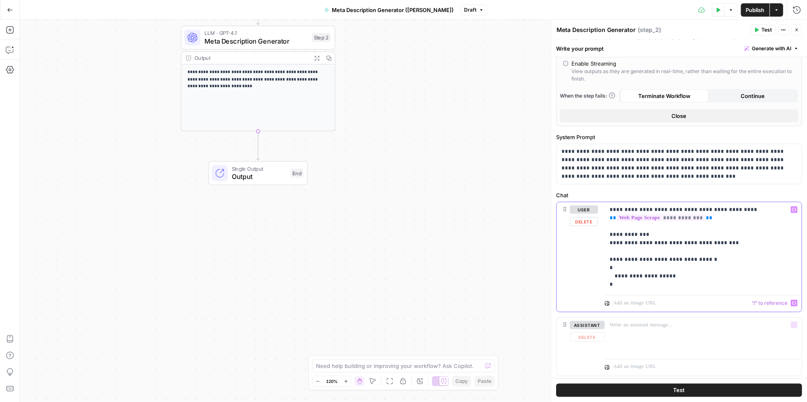
click at [563, 263] on html "**********" at bounding box center [403, 201] width 807 height 402
click at [563, 263] on p "**********" at bounding box center [700, 246] width 181 height 83
drag, startPoint x: 691, startPoint y: 270, endPoint x: 614, endPoint y: 270, distance: 77.2
click at [563, 263] on p "**********" at bounding box center [700, 246] width 181 height 83
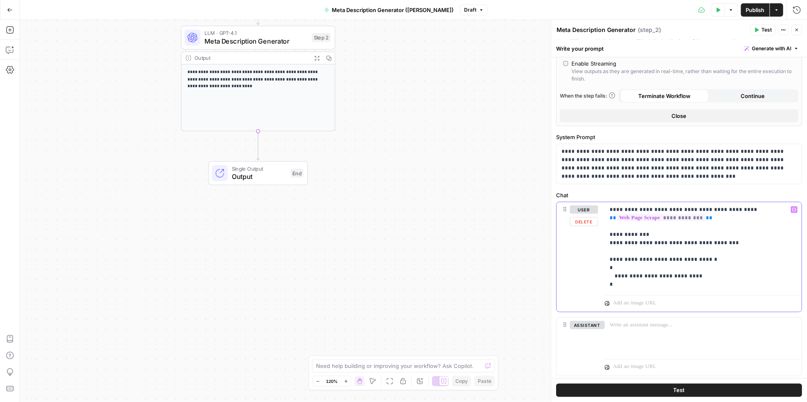
click at [563, 263] on p "**********" at bounding box center [700, 246] width 181 height 83
click at [563, 263] on p "**********" at bounding box center [700, 255] width 181 height 100
click at [563, 29] on icon "button" at bounding box center [756, 29] width 5 height 5
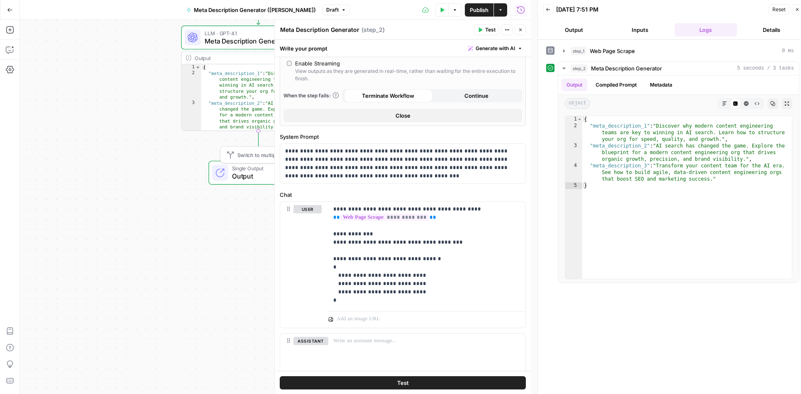
click at [243, 175] on span "Output" at bounding box center [259, 176] width 55 height 10
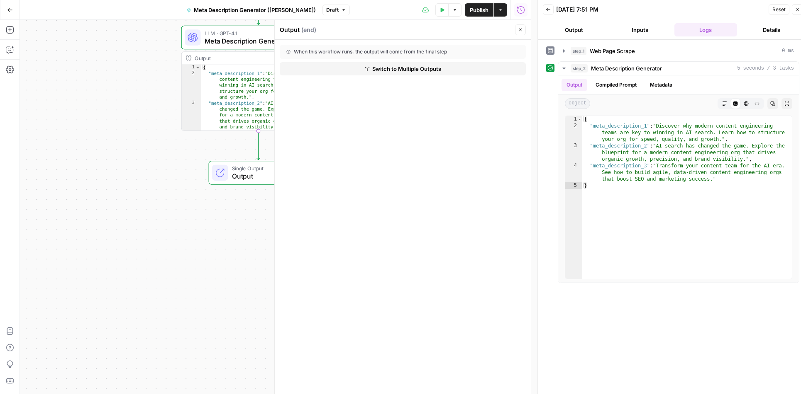
click at [434, 71] on span "Switch to Multiple Outputs" at bounding box center [406, 69] width 69 height 8
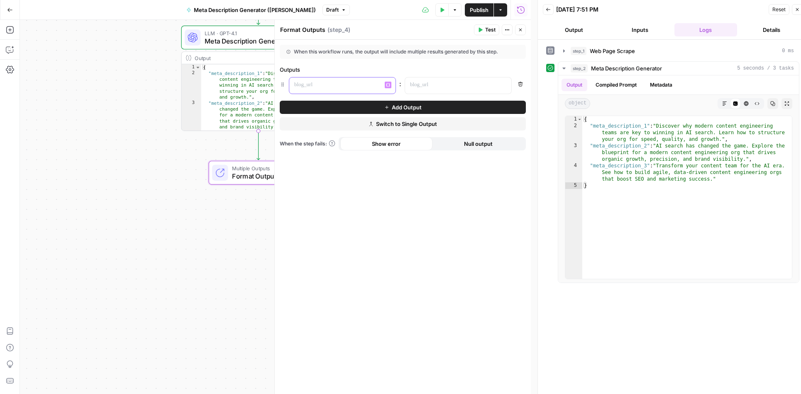
click at [302, 85] on p at bounding box center [335, 85] width 83 height 8
click at [440, 84] on p at bounding box center [451, 85] width 83 height 8
click at [502, 84] on icon "button" at bounding box center [503, 85] width 4 height 4
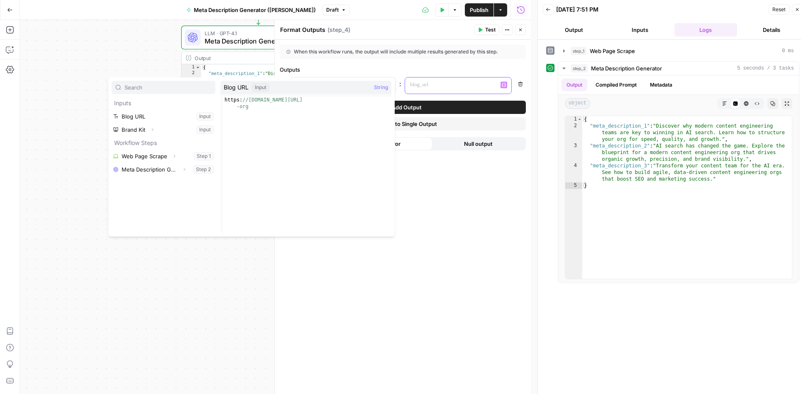
click at [502, 84] on icon "button" at bounding box center [503, 85] width 4 height 4
click at [457, 221] on div "**********" at bounding box center [403, 217] width 256 height 355
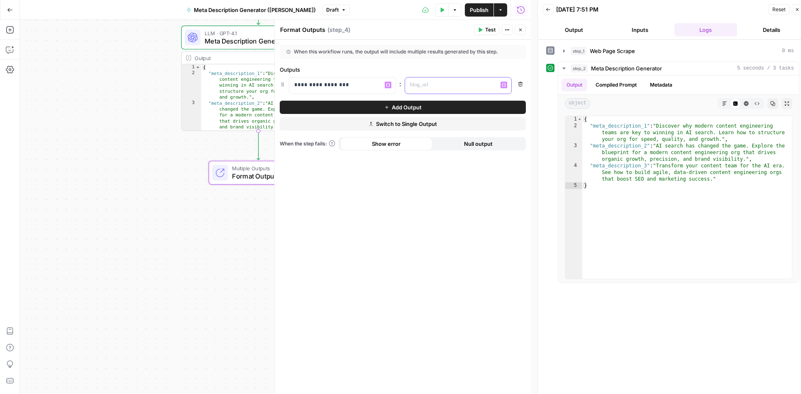
click at [415, 87] on p at bounding box center [451, 85] width 83 height 8
click at [504, 85] on icon "button" at bounding box center [503, 85] width 4 height 4
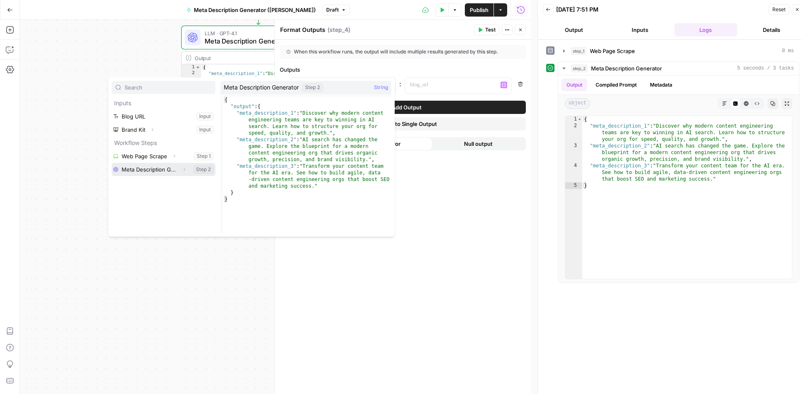
click at [165, 172] on button "Select variable Meta Description Generator" at bounding box center [164, 169] width 104 height 13
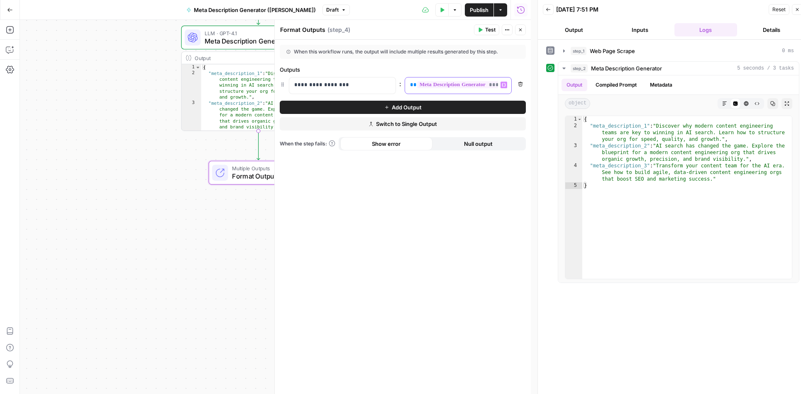
click at [409, 84] on div "**********" at bounding box center [451, 86] width 93 height 16
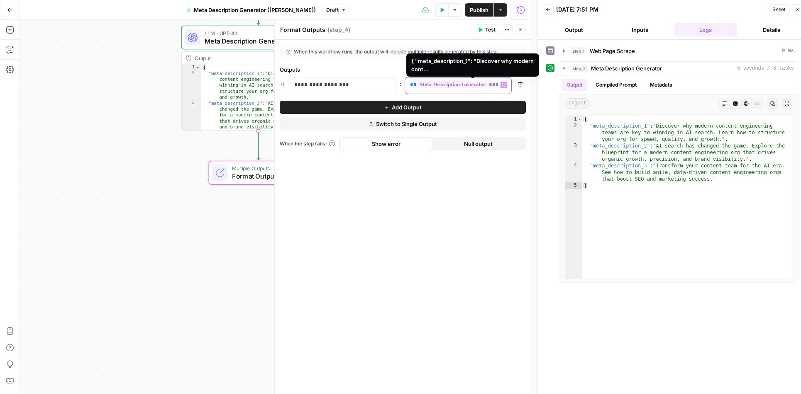
drag, startPoint x: 409, startPoint y: 84, endPoint x: 489, endPoint y: 86, distance: 80.5
click at [489, 86] on div "**********" at bounding box center [451, 86] width 93 height 16
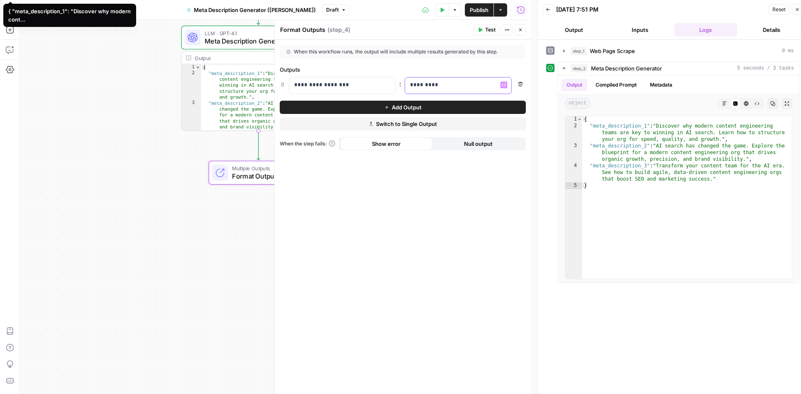
drag, startPoint x: 447, startPoint y: 86, endPoint x: 407, endPoint y: 83, distance: 39.9
click at [407, 83] on div "*********" at bounding box center [451, 86] width 93 height 16
click at [440, 186] on div "**********" at bounding box center [403, 217] width 256 height 355
click at [422, 85] on p at bounding box center [458, 85] width 97 height 8
click at [504, 86] on icon "button" at bounding box center [503, 85] width 4 height 4
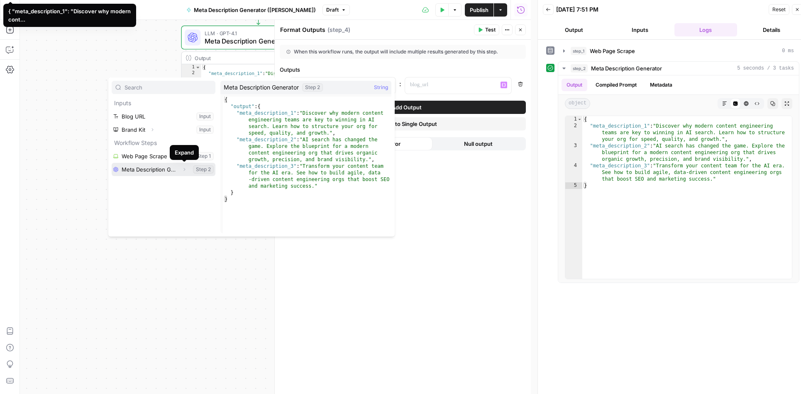
click at [183, 168] on icon "button" at bounding box center [184, 169] width 5 height 5
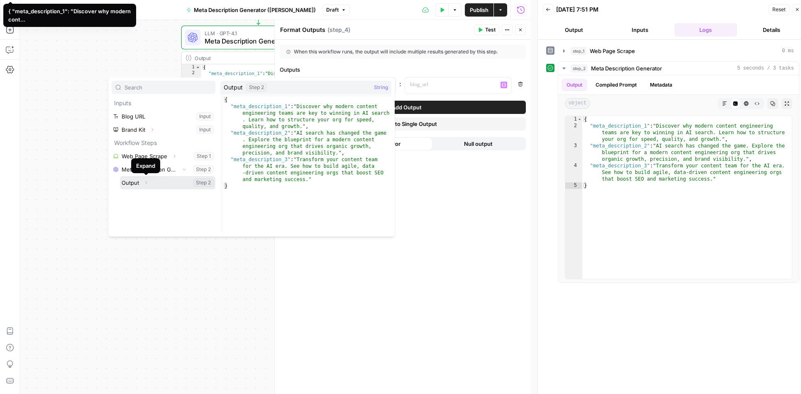
click at [147, 183] on icon "button" at bounding box center [147, 182] width 2 height 3
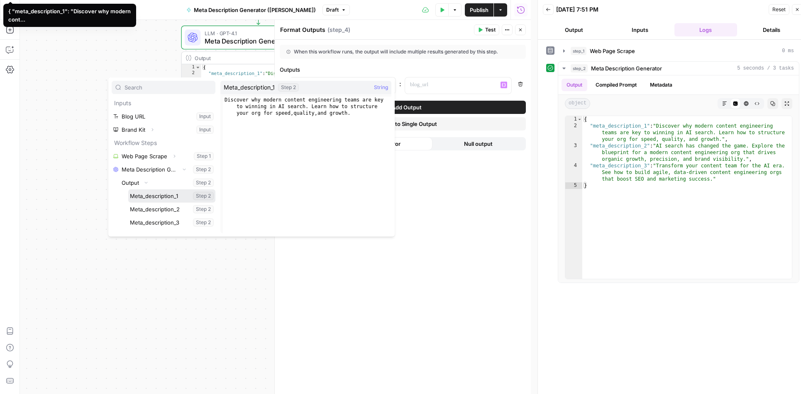
click at [151, 198] on button "Select variable Meta_description_1" at bounding box center [171, 196] width 87 height 13
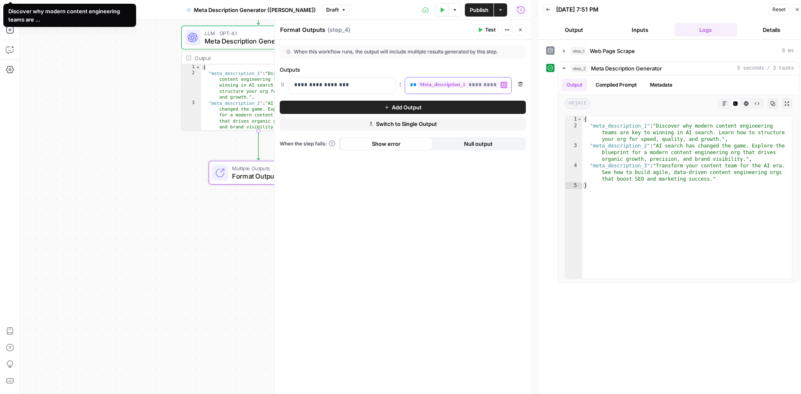
click at [434, 86] on span "**********" at bounding box center [492, 84] width 150 height 7
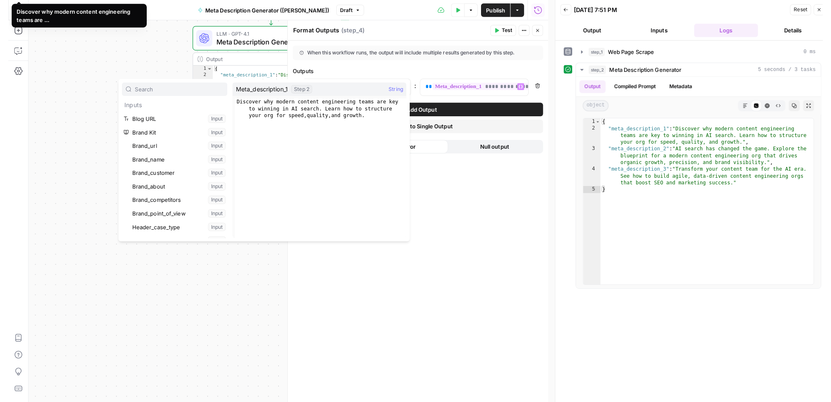
scroll to position [234, 0]
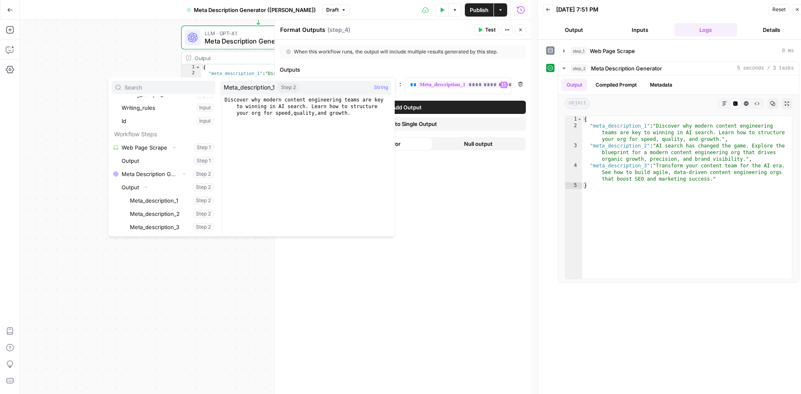
click at [445, 207] on div "**********" at bounding box center [403, 217] width 256 height 355
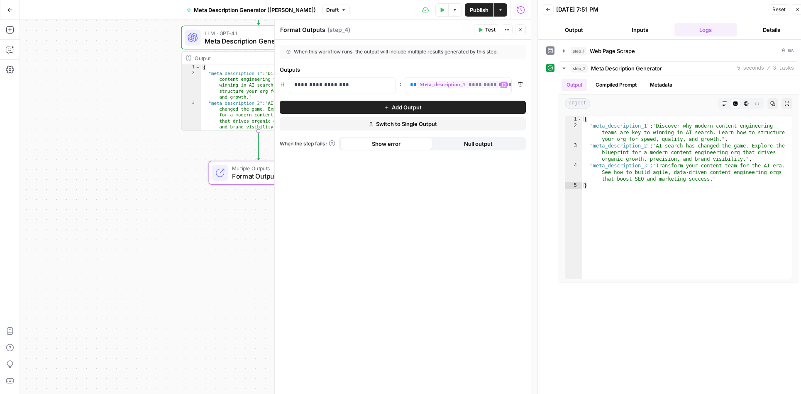
click at [408, 106] on span "Add Output" at bounding box center [407, 107] width 30 height 8
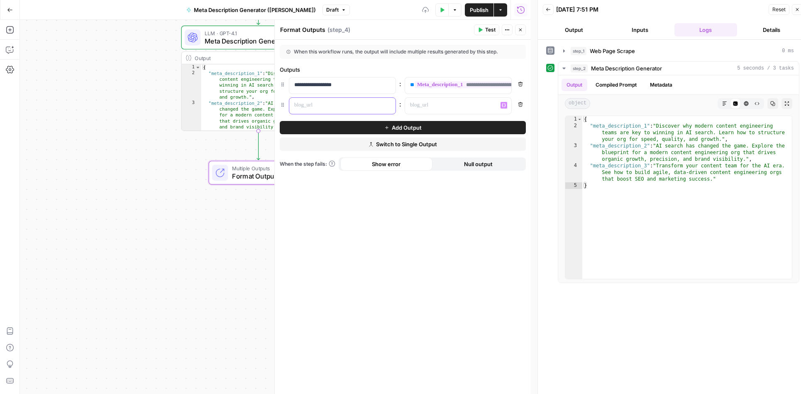
click at [310, 102] on p at bounding box center [335, 105] width 83 height 8
click at [434, 107] on p at bounding box center [451, 105] width 83 height 8
click at [503, 104] on icon "button" at bounding box center [503, 105] width 4 height 4
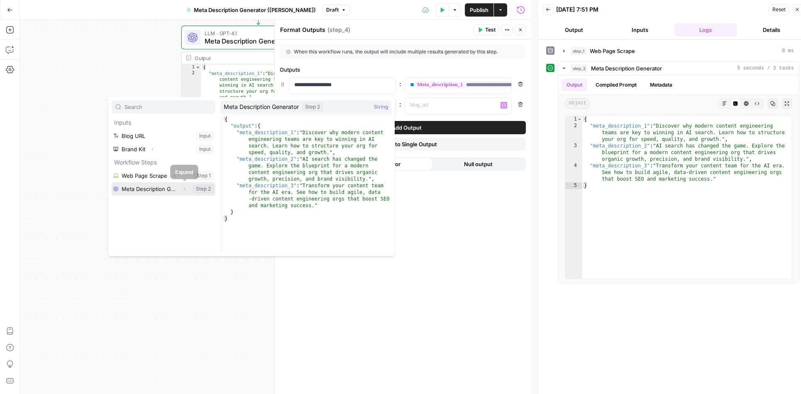
click at [185, 191] on button "Expand" at bounding box center [184, 189] width 11 height 11
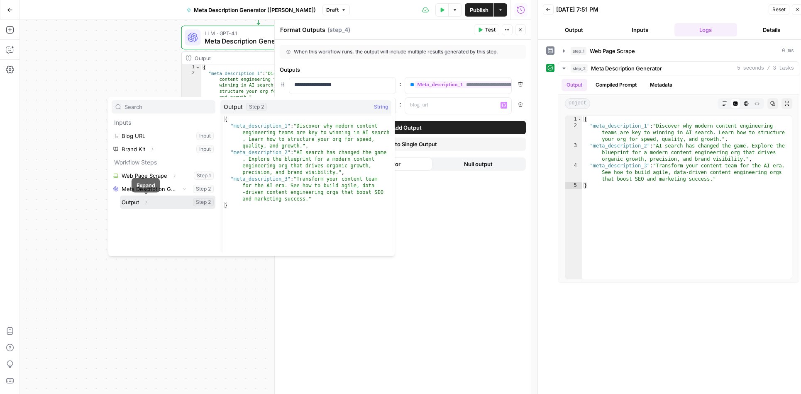
click at [148, 203] on icon "button" at bounding box center [146, 202] width 5 height 5
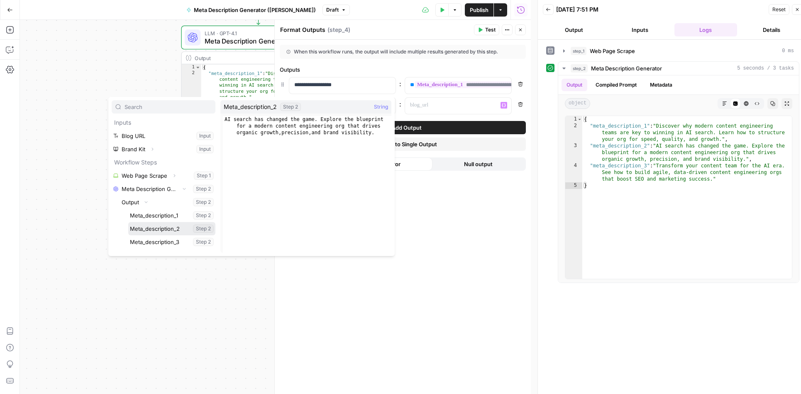
click at [147, 234] on button "Select variable Meta_description_2" at bounding box center [171, 228] width 87 height 13
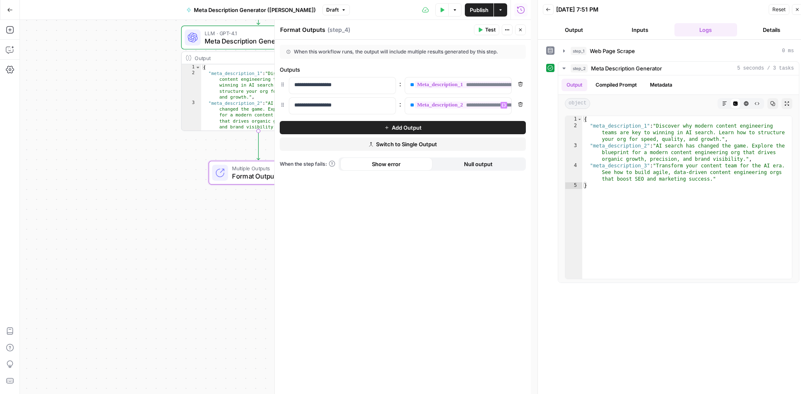
click at [416, 129] on span "Add Output" at bounding box center [407, 128] width 30 height 8
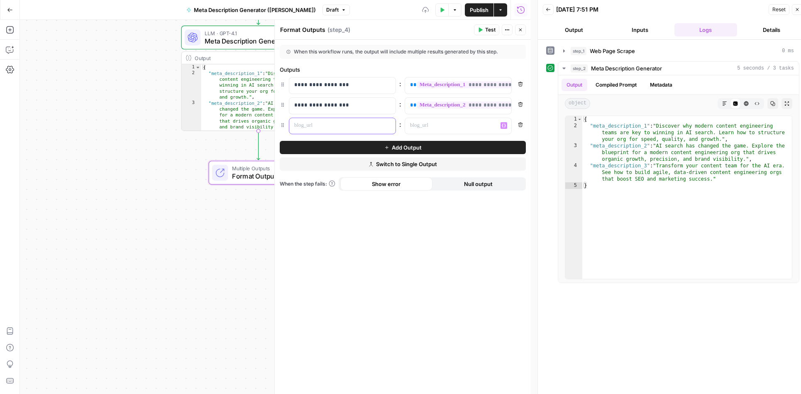
click at [367, 125] on p at bounding box center [335, 126] width 83 height 8
click at [464, 126] on p at bounding box center [451, 126] width 83 height 8
click at [502, 127] on button "Variables Menu" at bounding box center [503, 125] width 7 height 7
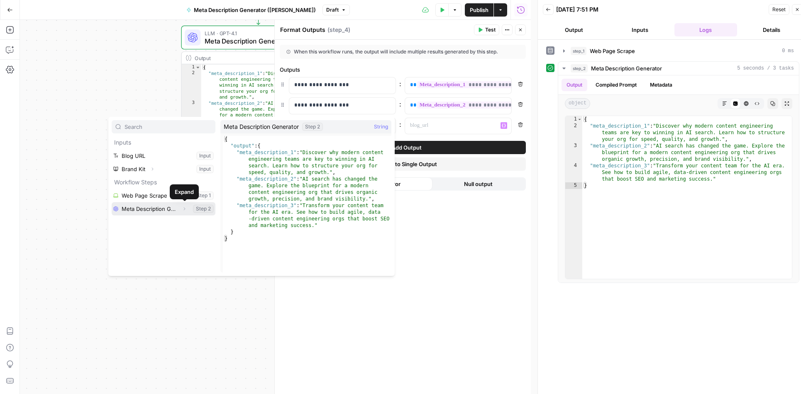
click at [183, 208] on icon "button" at bounding box center [184, 209] width 5 height 5
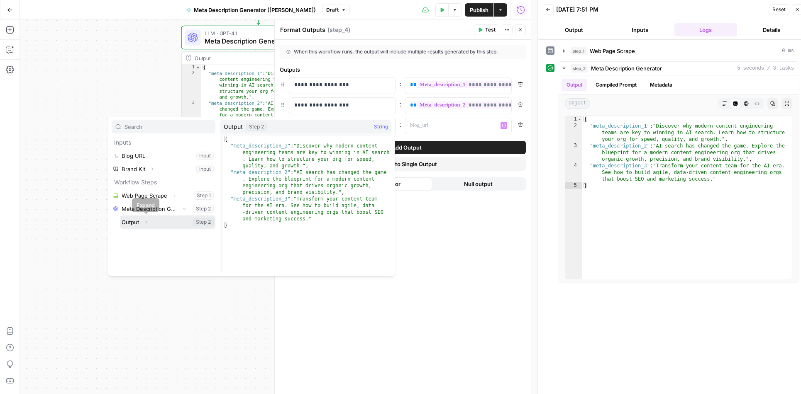
click at [148, 221] on icon "button" at bounding box center [146, 222] width 5 height 5
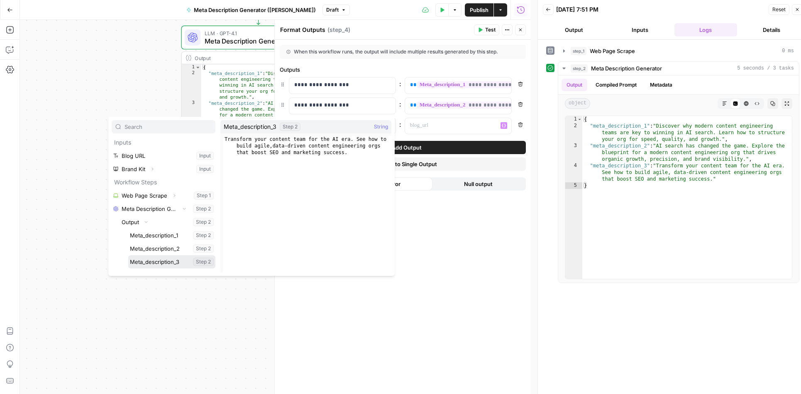
click at [159, 263] on button "Select variable Meta_description_3" at bounding box center [171, 262] width 87 height 13
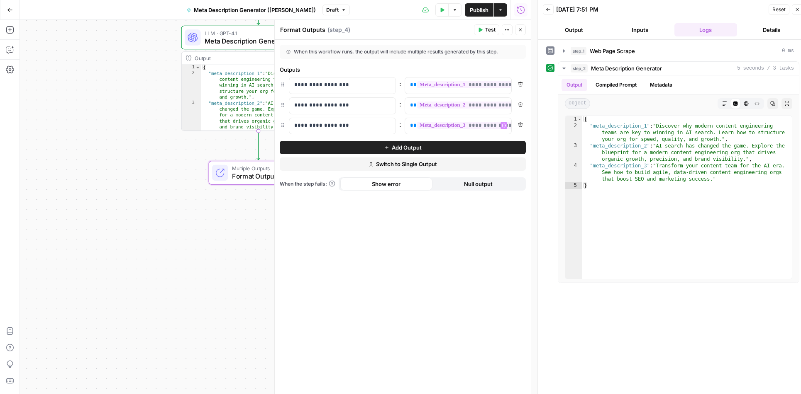
click at [563, 263] on div "step_1 Web Page Scrape 0 ms step_2 Meta Description Generator 5 seconds / 3 tas…" at bounding box center [672, 220] width 253 height 353
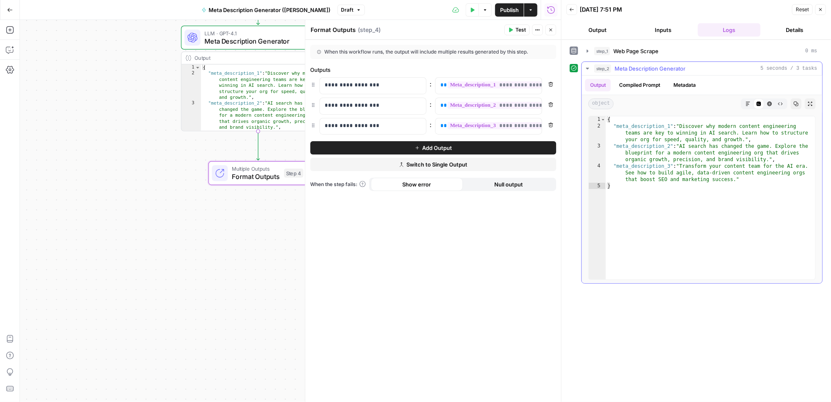
type textarea "**********"
click at [563, 176] on div "{ "meta_description_1" : "Discover why modern content engineering teams are key…" at bounding box center [711, 204] width 210 height 177
click at [563, 68] on icon "button" at bounding box center [587, 69] width 3 height 2
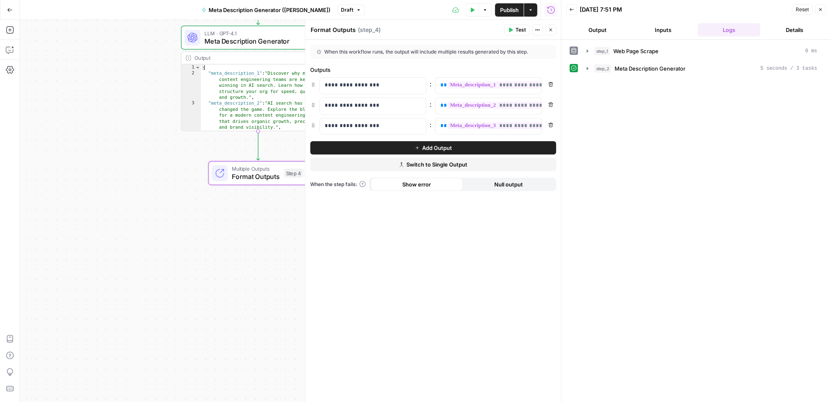
click at [518, 29] on span "Test" at bounding box center [521, 29] width 10 height 7
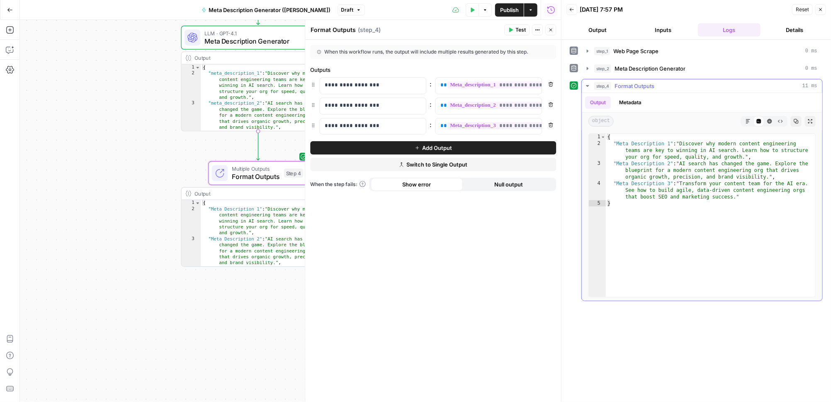
click at [563, 122] on button "Markdown" at bounding box center [748, 121] width 11 height 11
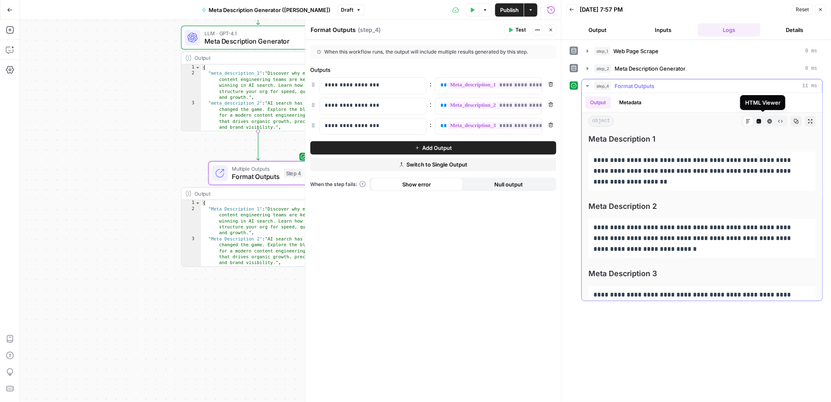
click at [563, 120] on icon "button" at bounding box center [769, 121] width 5 height 5
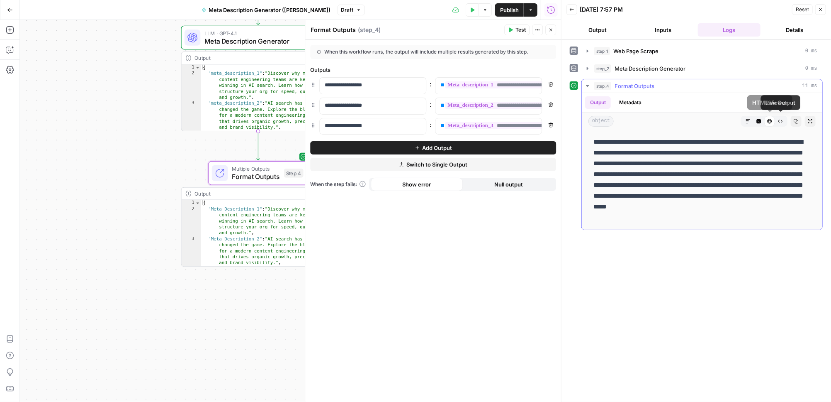
click at [563, 120] on icon "button" at bounding box center [780, 121] width 5 height 5
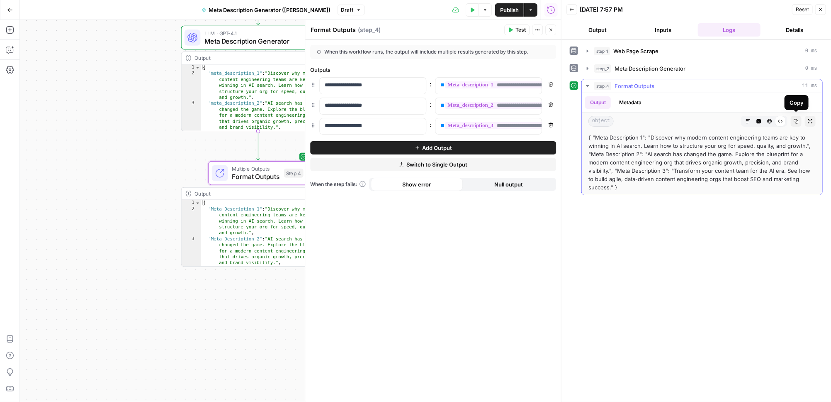
click at [563, 120] on icon "button" at bounding box center [796, 121] width 5 height 5
click at [563, 120] on icon "button" at bounding box center [748, 121] width 5 height 5
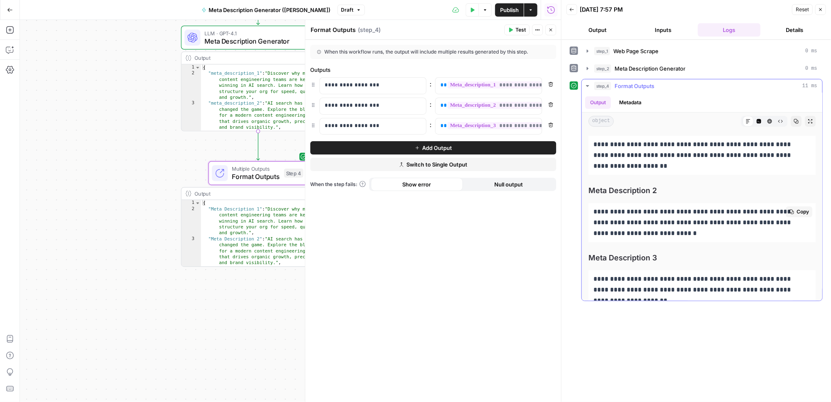
scroll to position [1, 0]
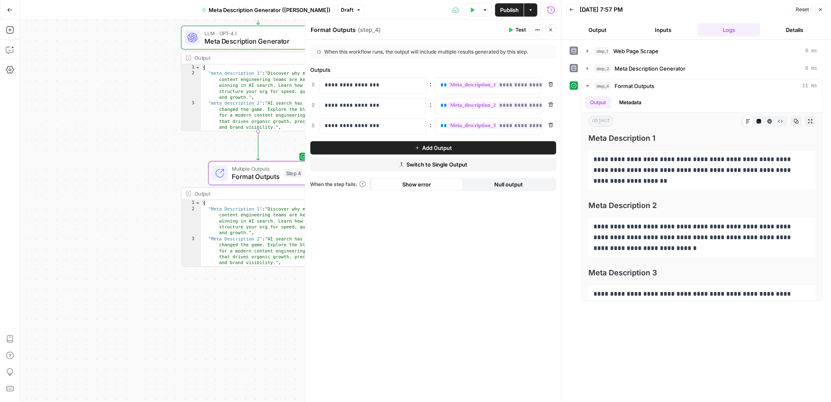
click at [501, 12] on span "Publish" at bounding box center [509, 10] width 19 height 8
